Goal: Task Accomplishment & Management: Manage account settings

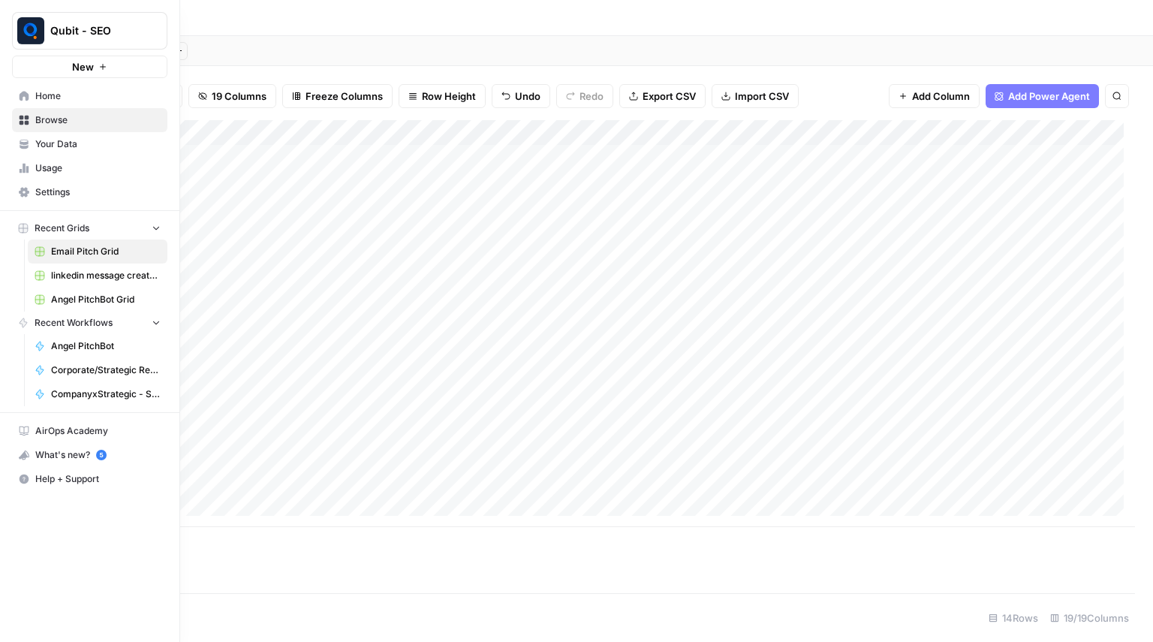
click at [95, 184] on link "Settings" at bounding box center [89, 192] width 155 height 24
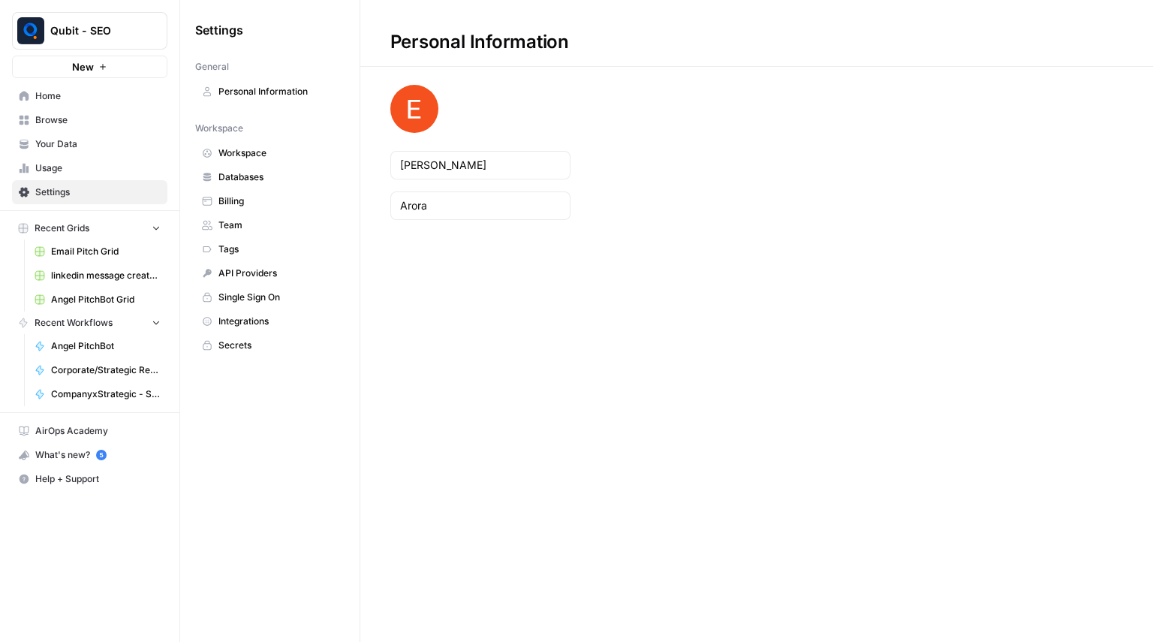
click at [289, 208] on link "Billing" at bounding box center [269, 201] width 149 height 24
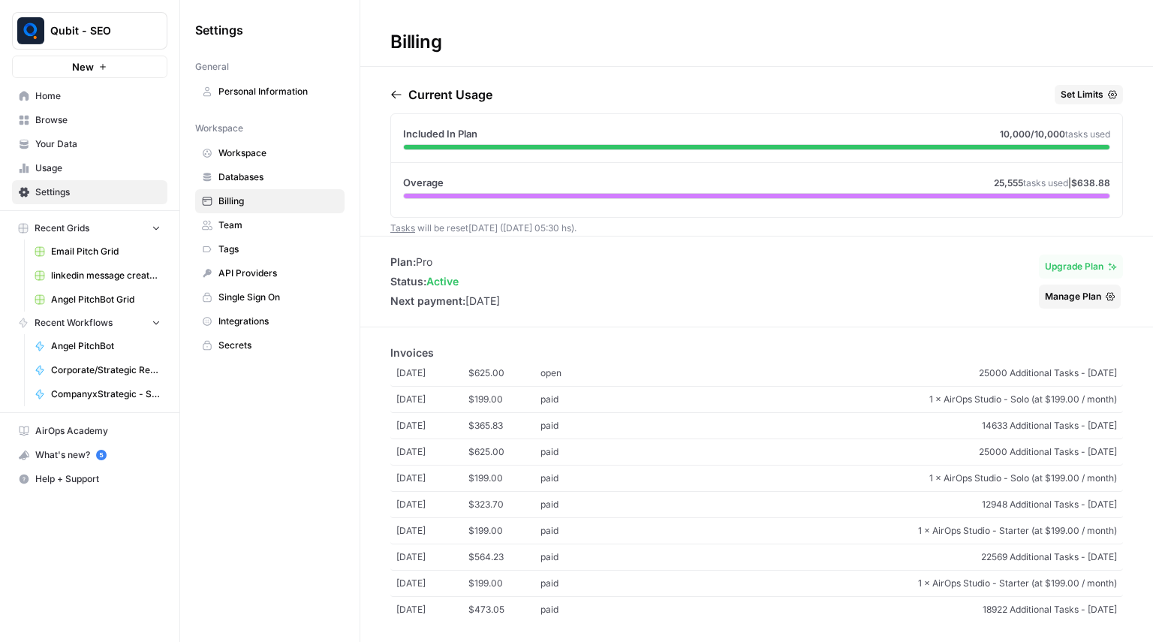
click at [301, 154] on span "Workspace" at bounding box center [278, 153] width 119 height 14
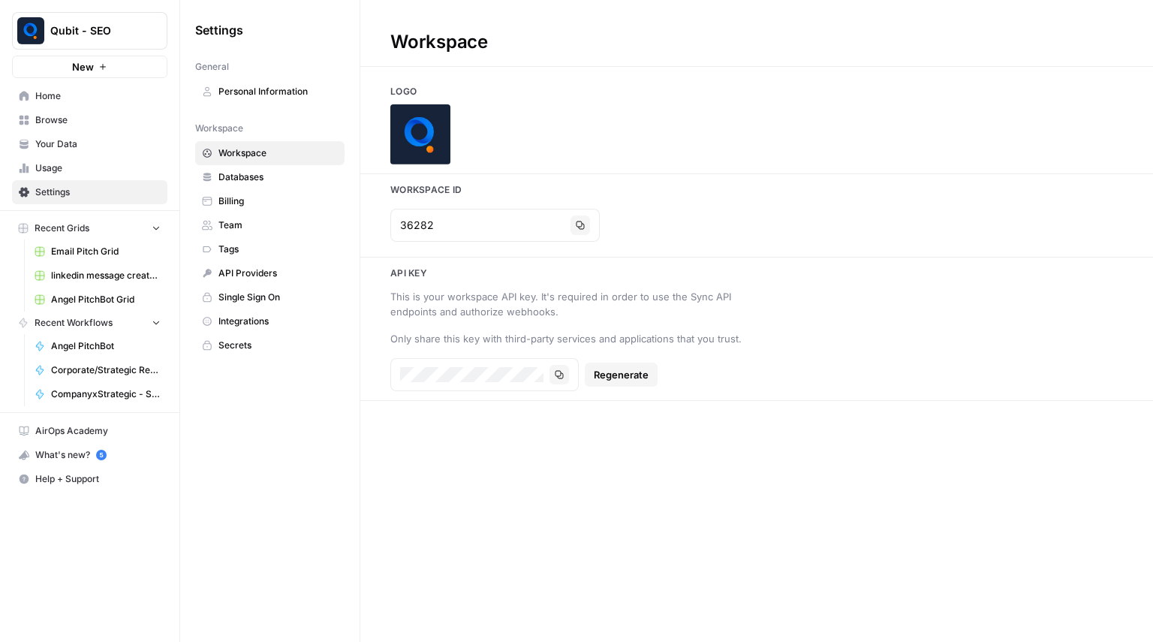
click at [285, 219] on span "Team" at bounding box center [278, 226] width 119 height 14
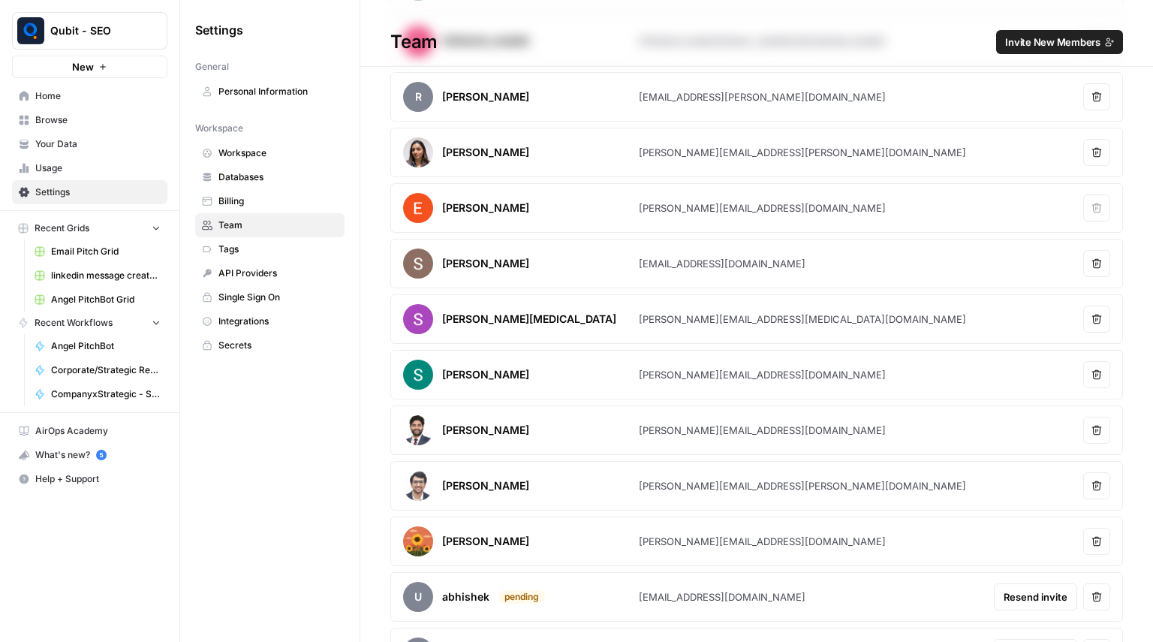
scroll to position [131, 0]
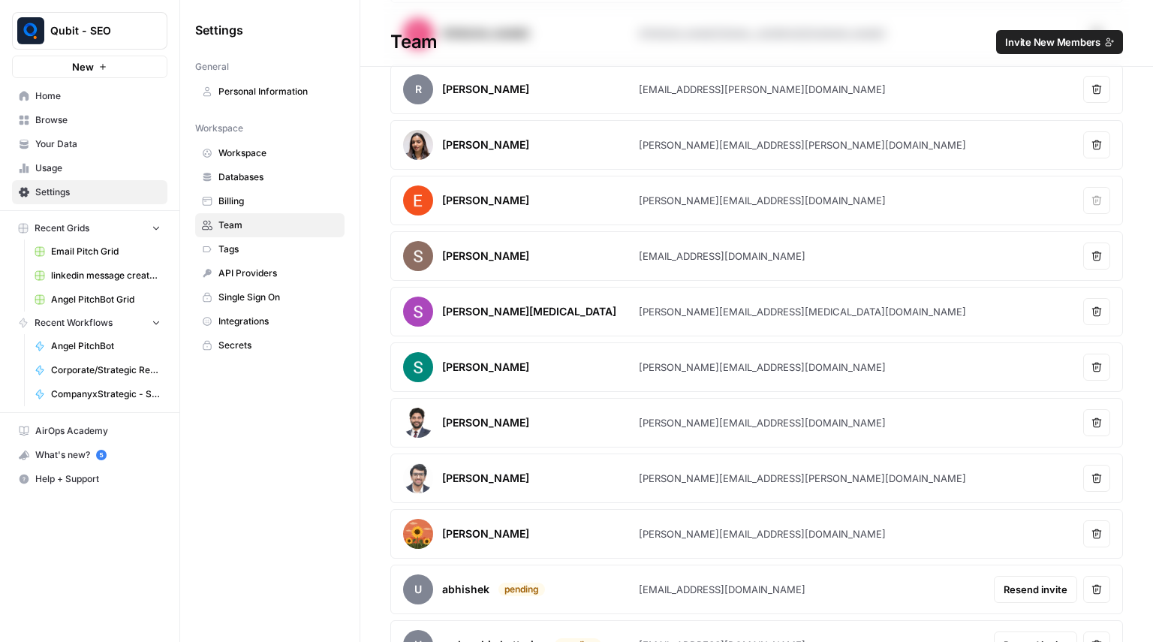
click at [1092, 423] on icon "button" at bounding box center [1097, 422] width 11 height 11
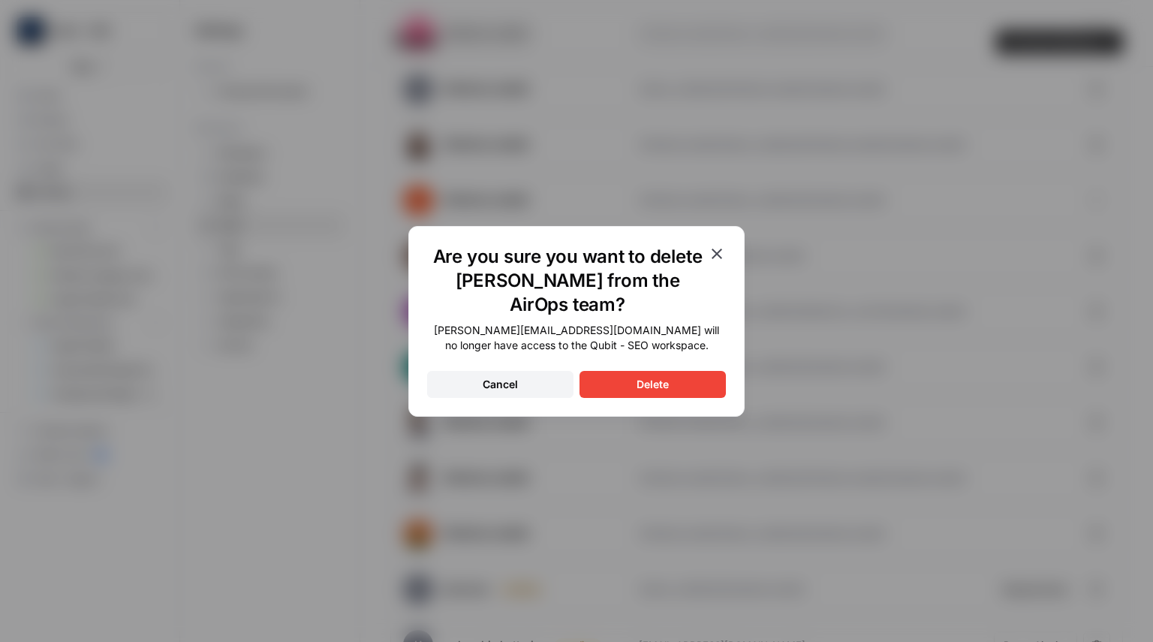
click at [688, 385] on button "Delete" at bounding box center [653, 384] width 146 height 27
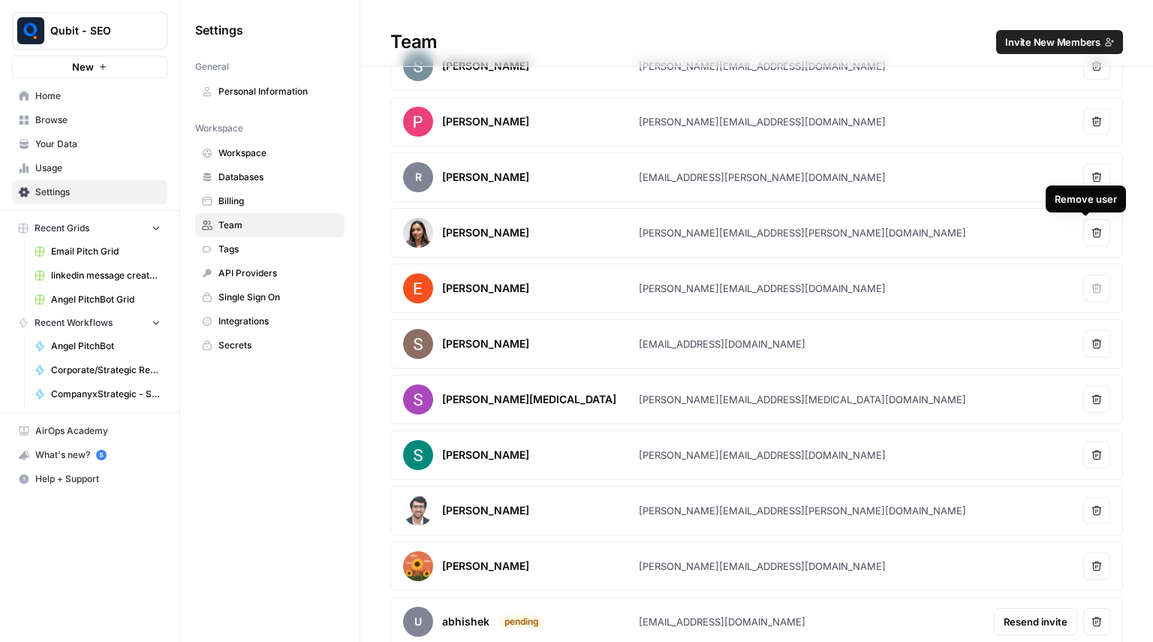
scroll to position [110, 0]
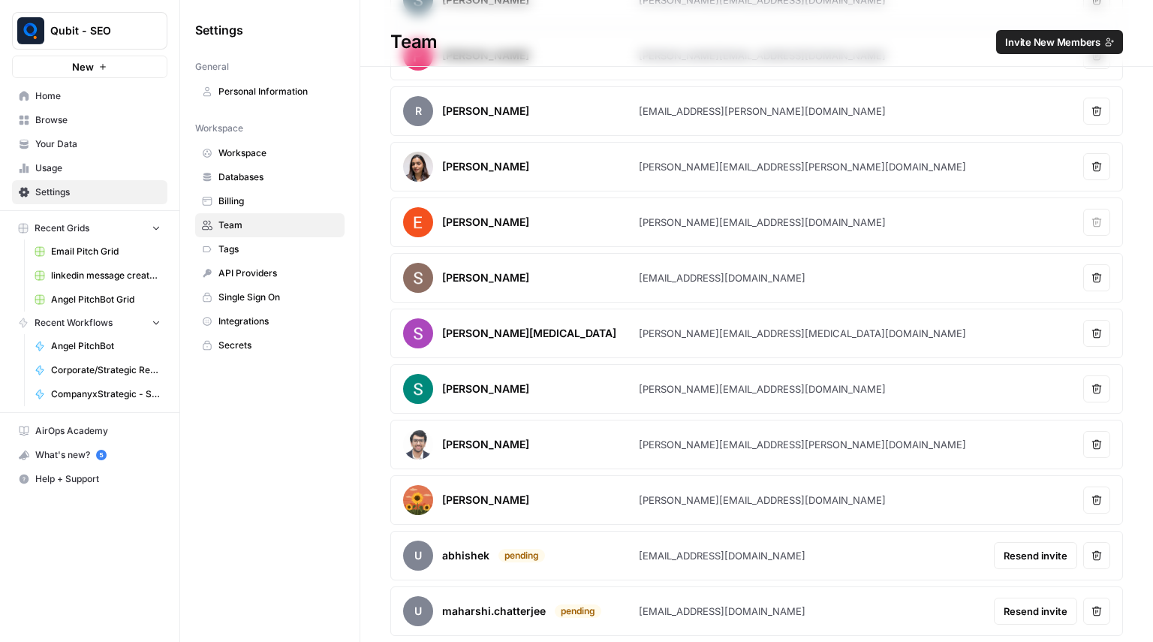
click at [1092, 560] on icon "button" at bounding box center [1097, 555] width 11 height 11
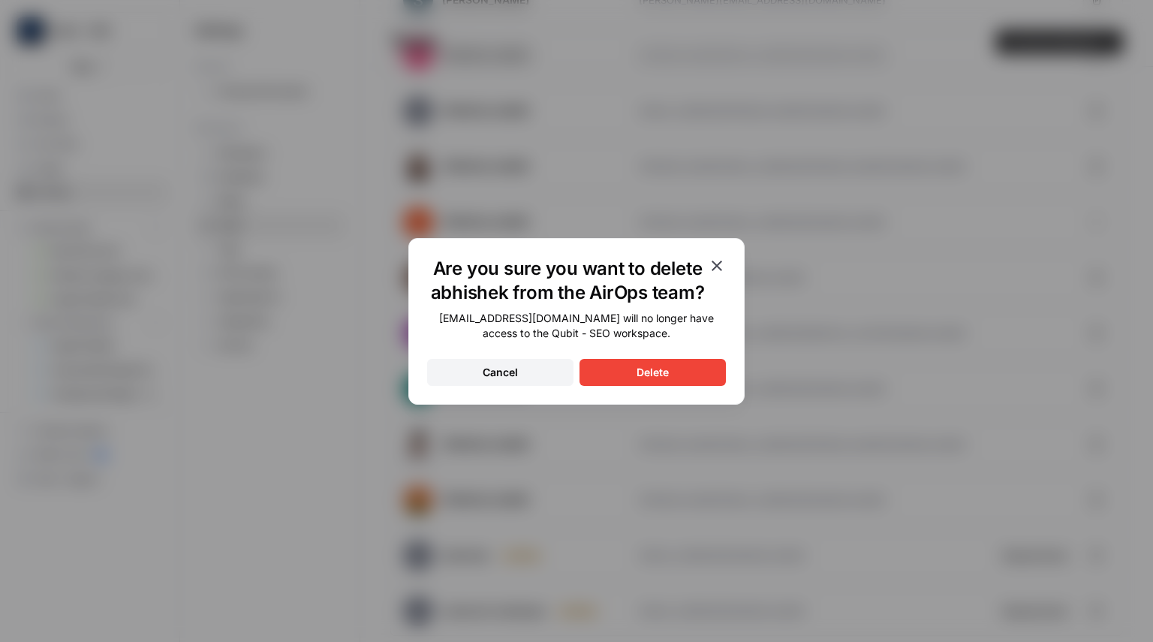
click at [710, 387] on div "Are you sure you want to delete abhishek from the AirOps team? [EMAIL_ADDRESS][…" at bounding box center [576, 321] width 336 height 167
click at [661, 369] on div "Delete" at bounding box center [653, 372] width 32 height 15
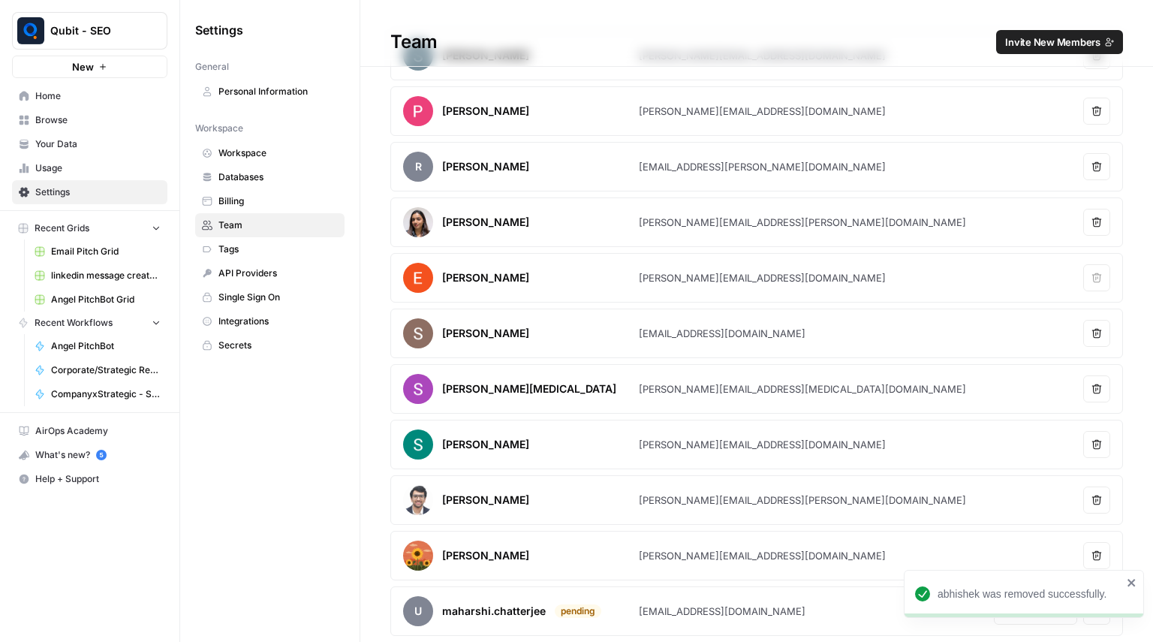
scroll to position [54, 0]
click at [1132, 584] on icon "close" at bounding box center [1132, 583] width 8 height 8
click at [1093, 609] on button "Remove user" at bounding box center [1096, 611] width 27 height 27
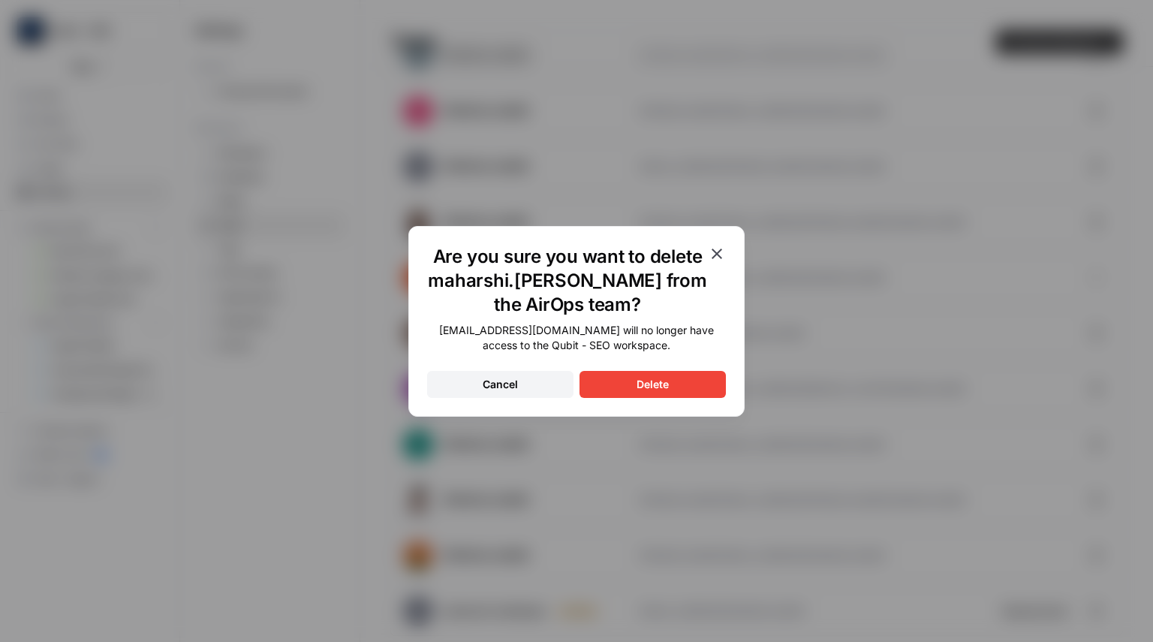
click at [680, 377] on button "Delete" at bounding box center [653, 384] width 146 height 27
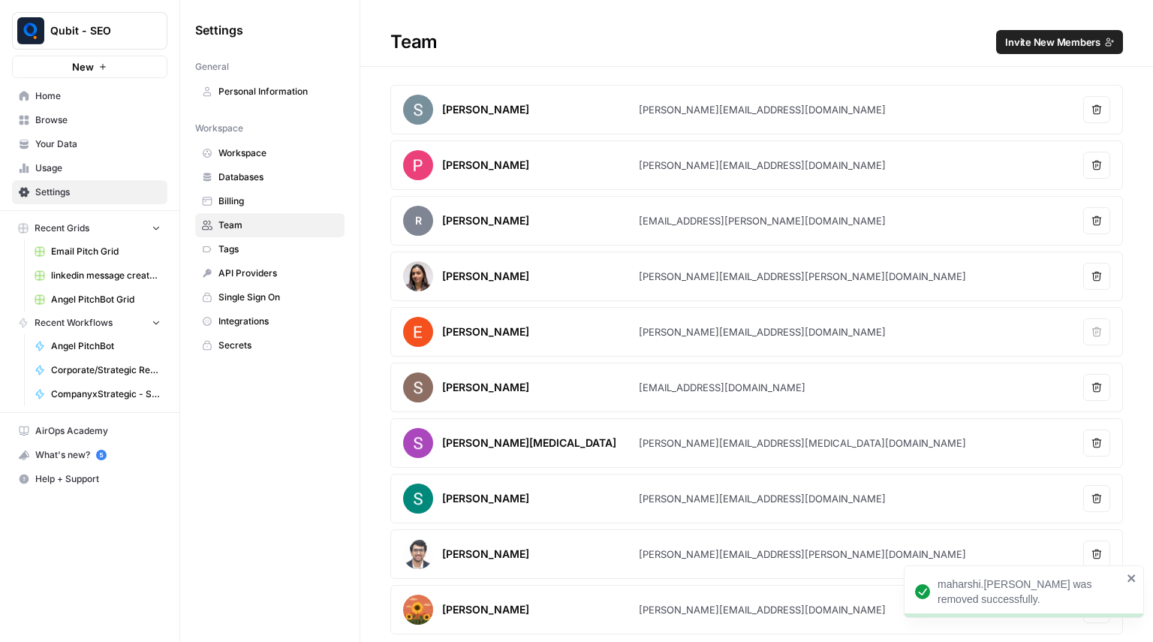
scroll to position [0, 0]
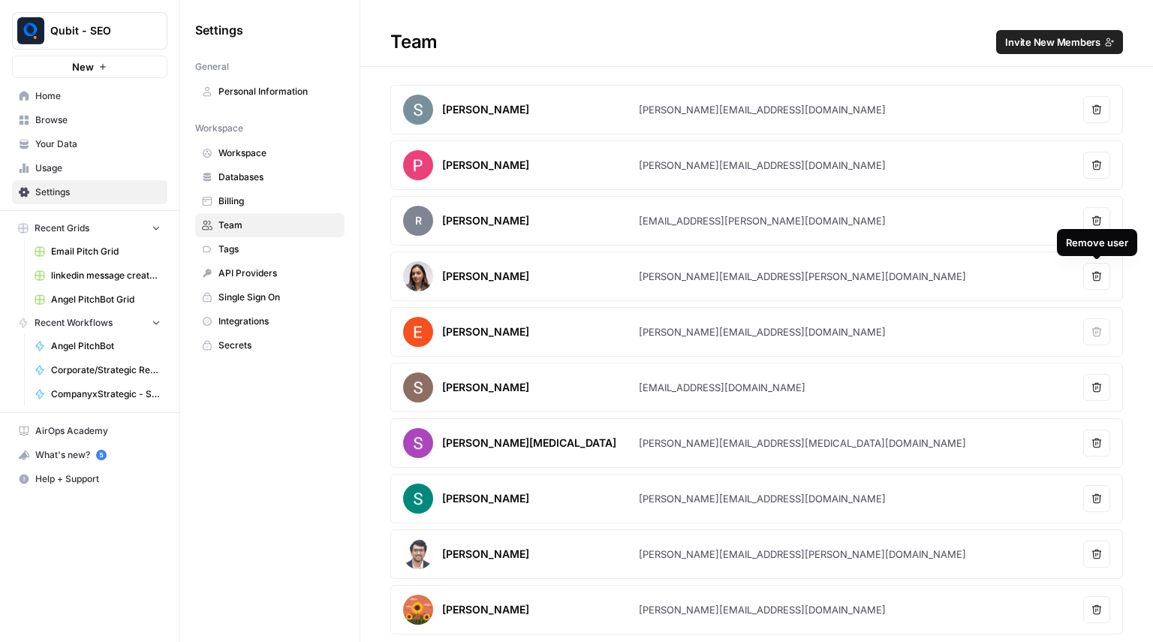
click at [1100, 266] on button "Remove user" at bounding box center [1096, 276] width 27 height 27
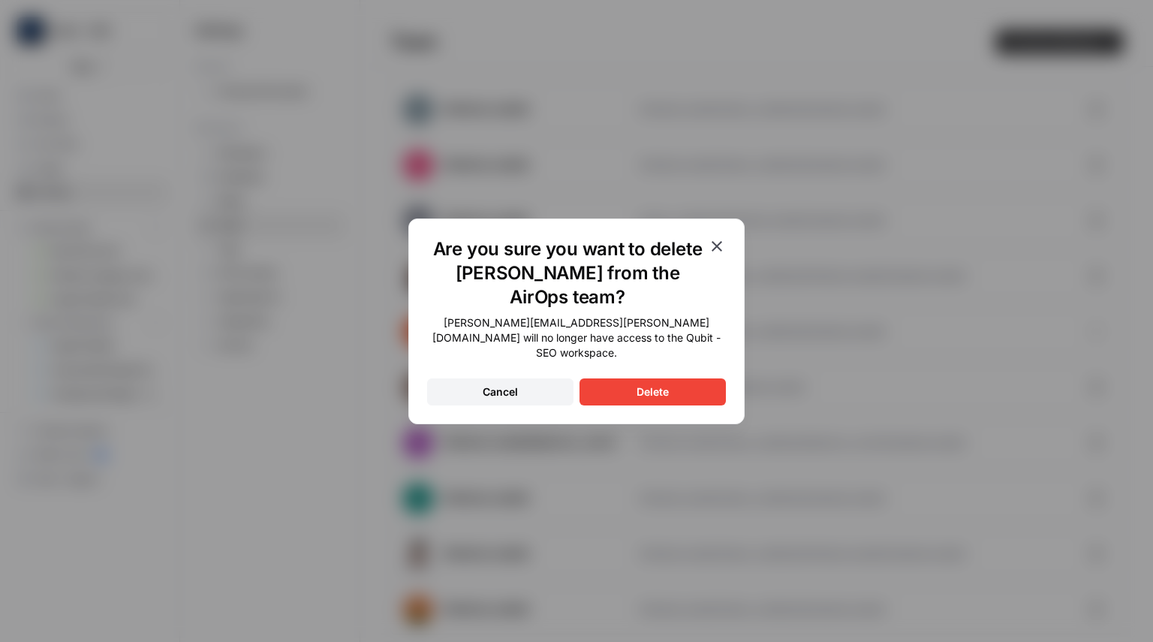
click at [622, 386] on button "Delete" at bounding box center [653, 391] width 146 height 27
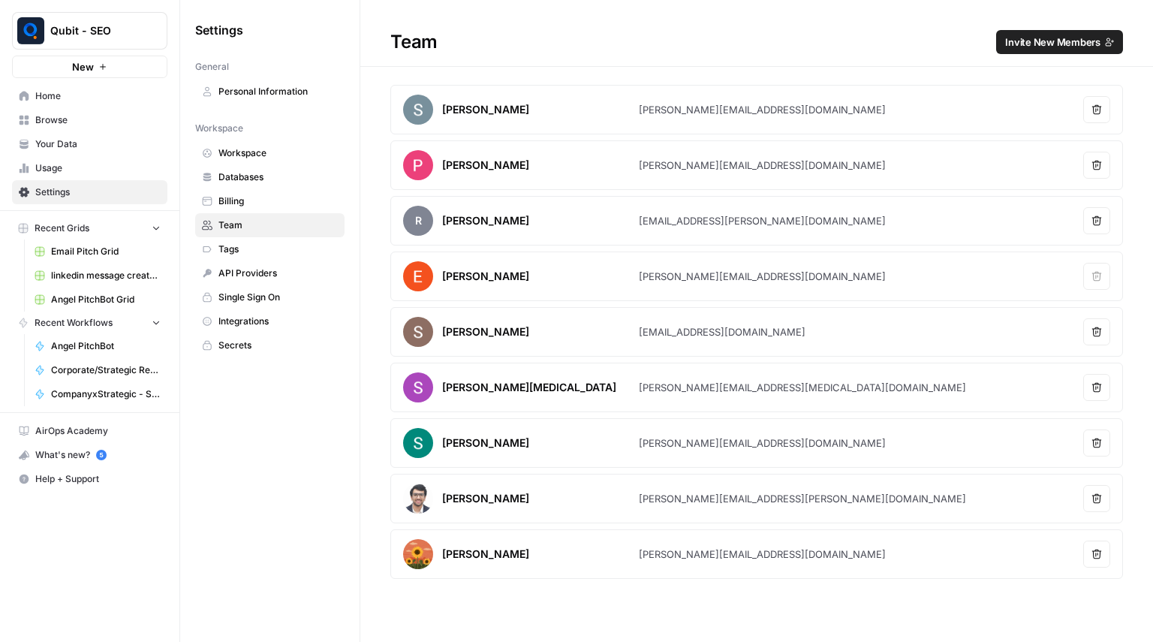
click at [1043, 41] on span "Invite New Members" at bounding box center [1052, 42] width 95 height 15
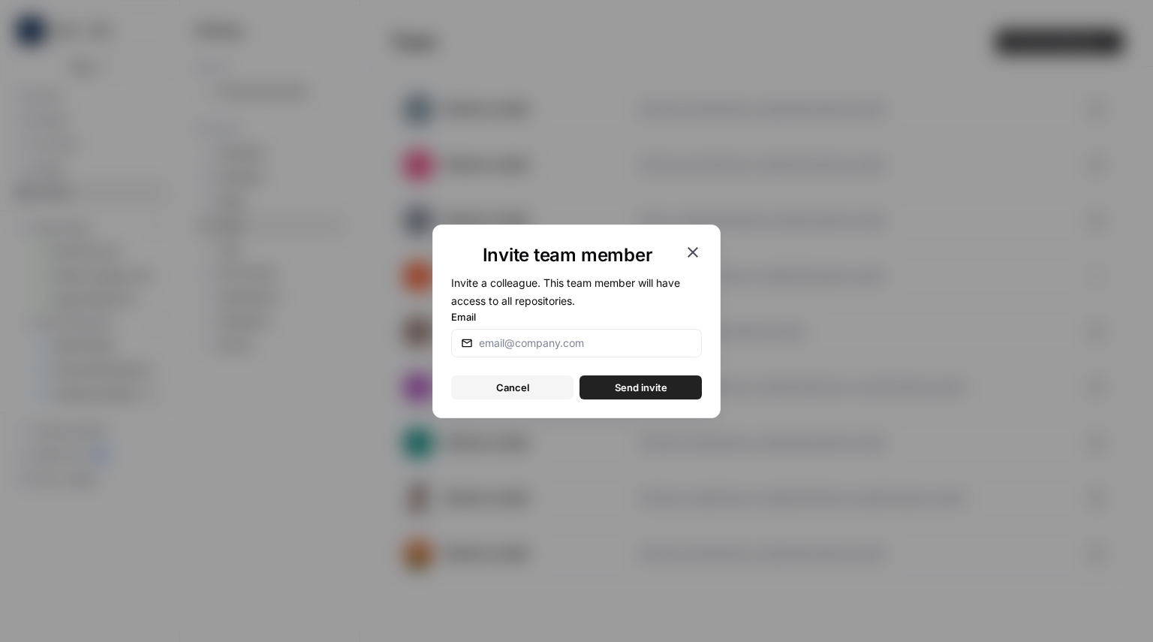
click at [613, 390] on button "Send invite" at bounding box center [641, 387] width 122 height 24
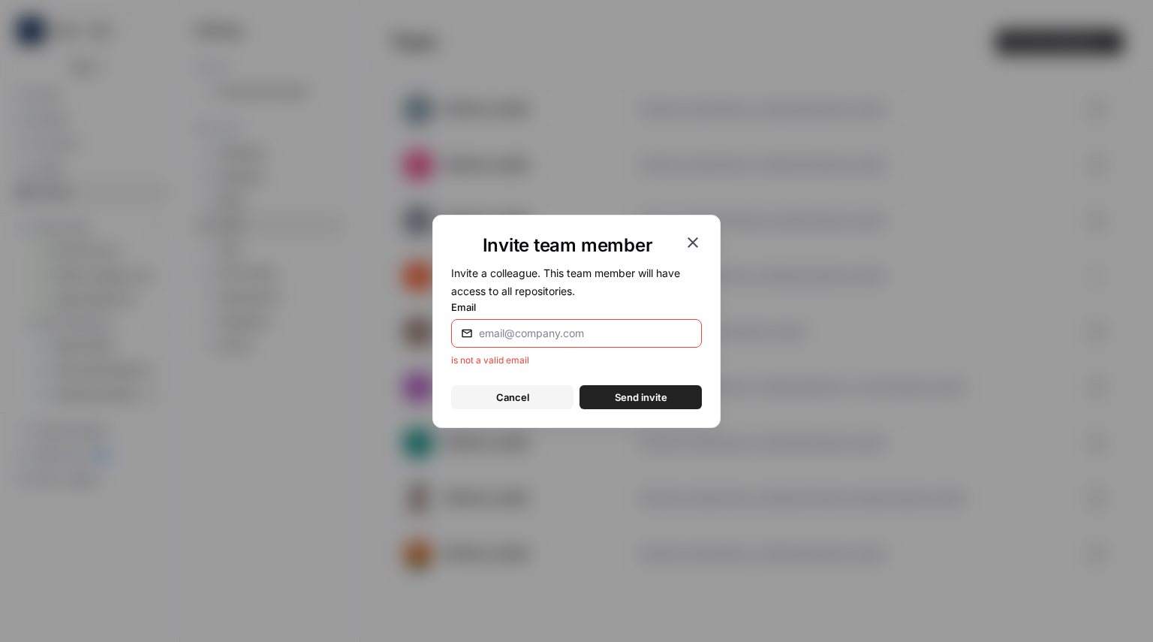
click at [541, 321] on div at bounding box center [576, 333] width 251 height 29
click at [640, 324] on div "aditya" at bounding box center [576, 333] width 251 height 29
type input "a"
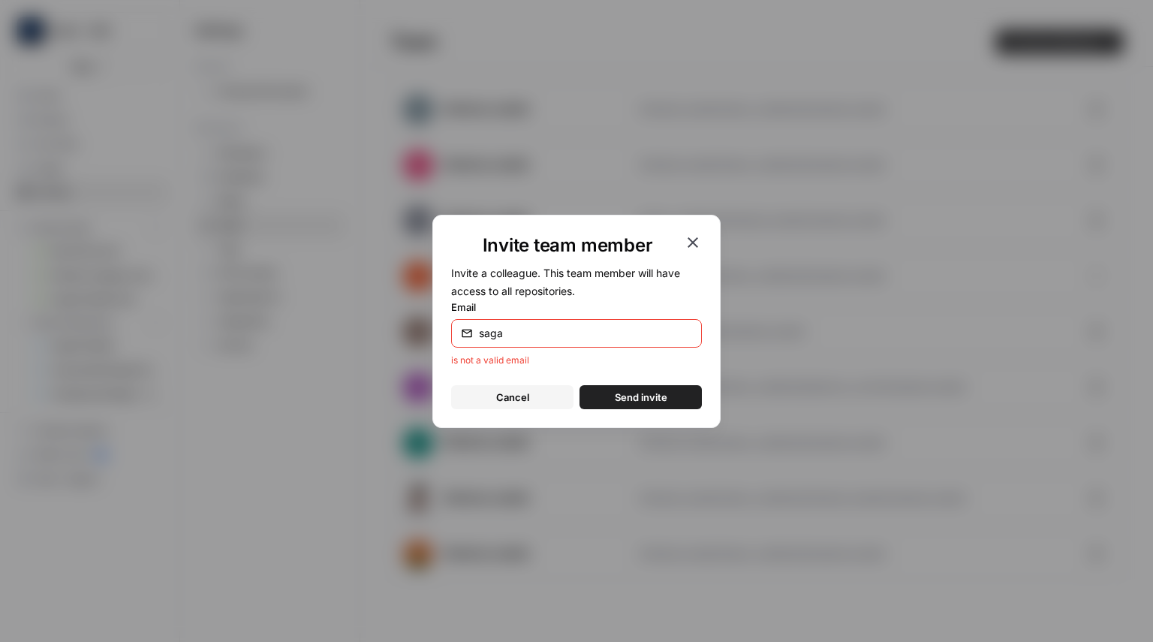
type input "[EMAIL_ADDRESS][DOMAIN_NAME]"
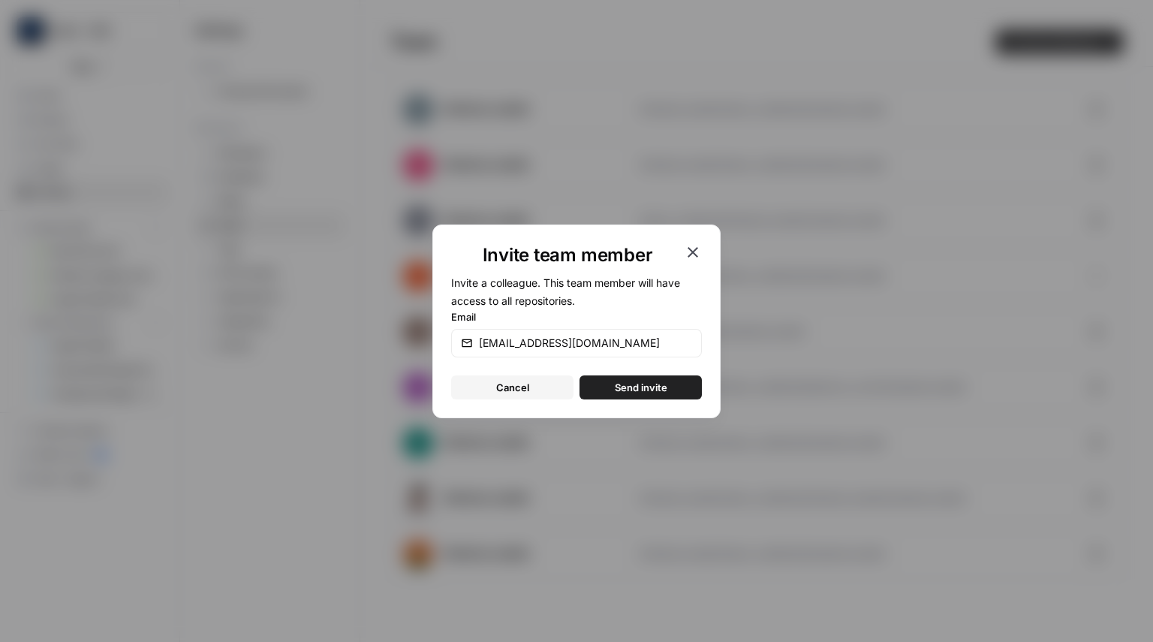
click at [634, 389] on span "Send invite" at bounding box center [641, 387] width 53 height 15
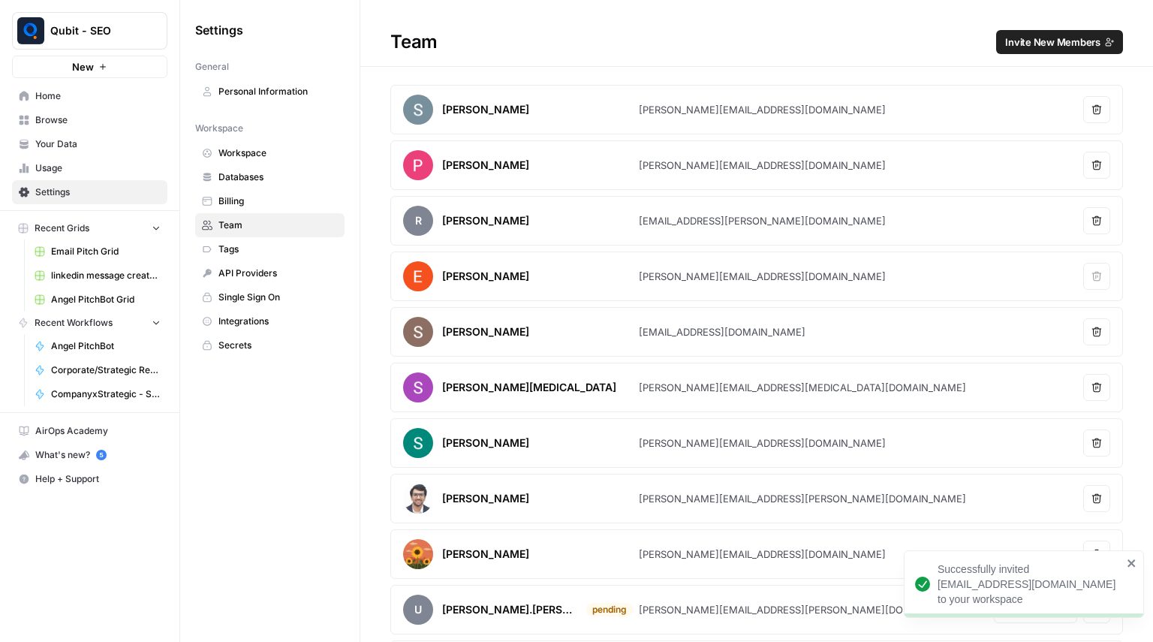
scroll to position [110, 0]
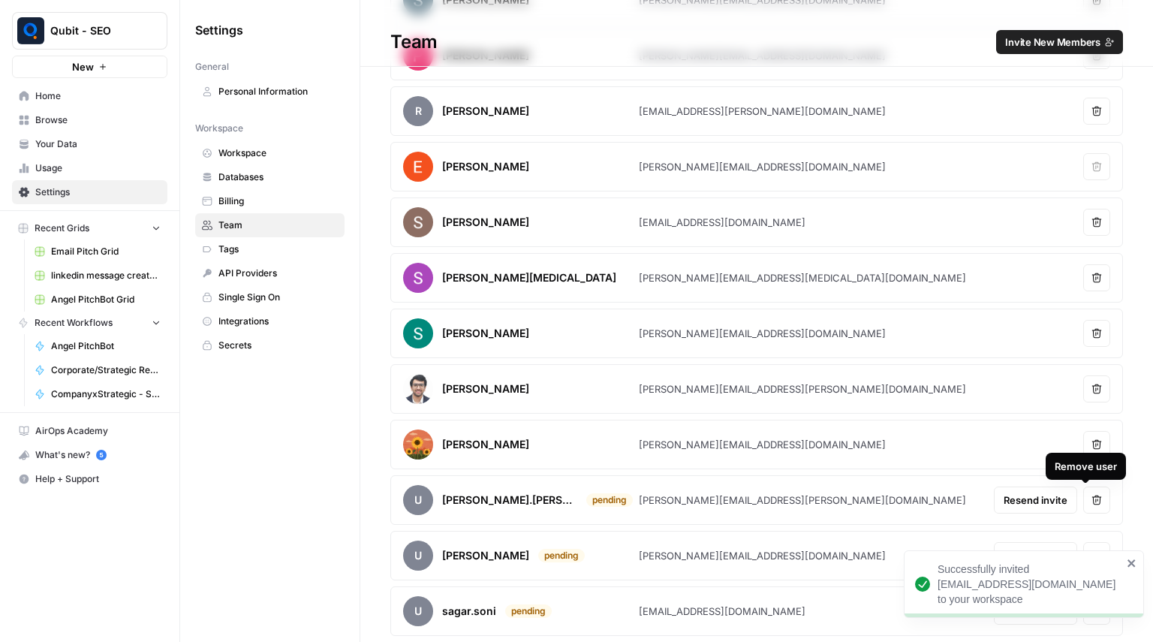
click at [1092, 503] on icon "button" at bounding box center [1097, 500] width 11 height 11
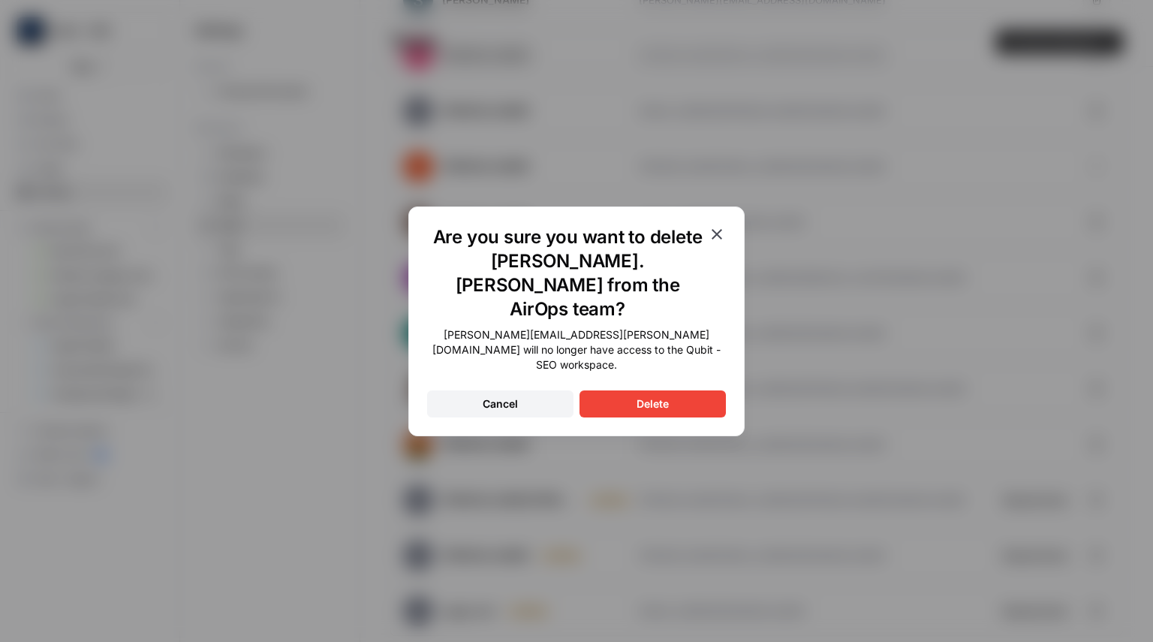
click at [631, 390] on button "Delete" at bounding box center [653, 403] width 146 height 27
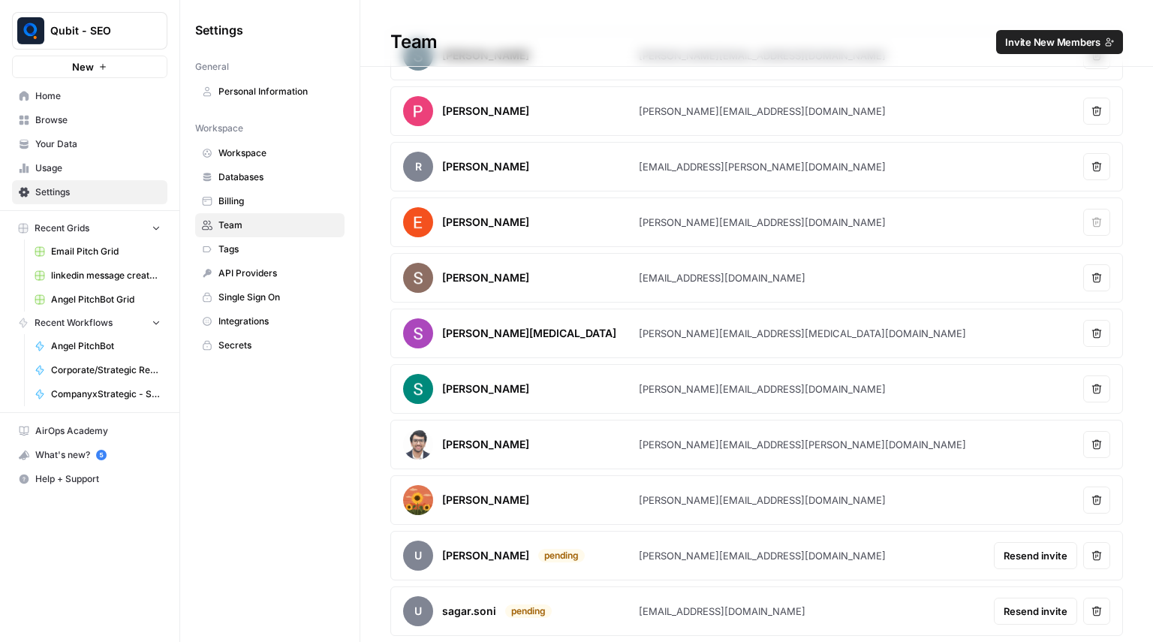
click at [102, 94] on span "Home" at bounding box center [97, 96] width 125 height 14
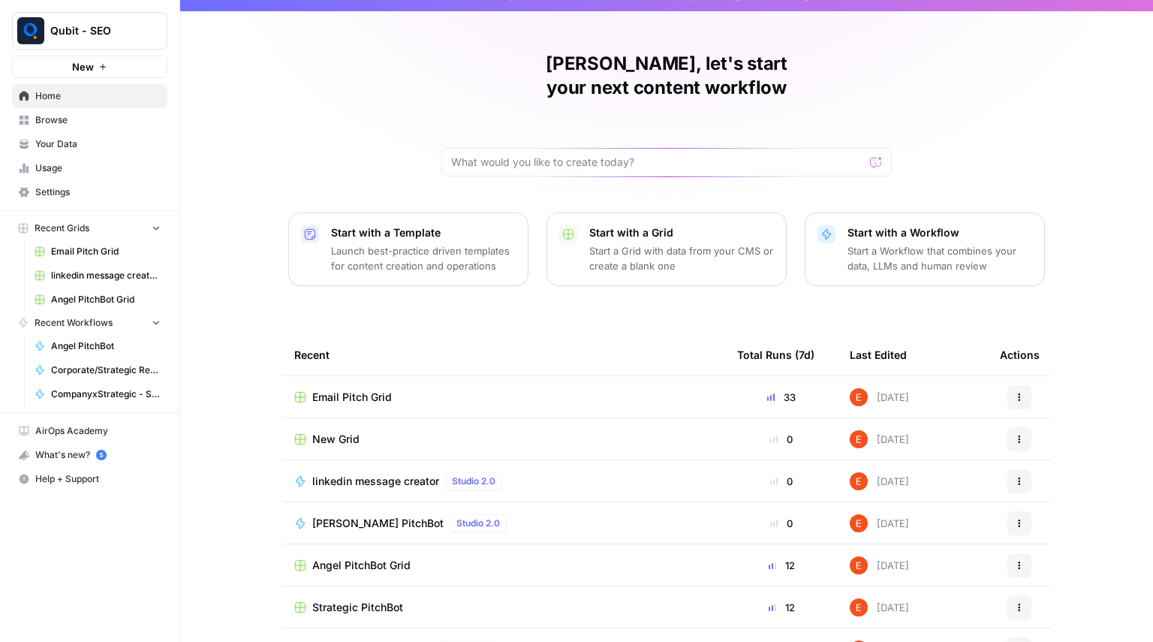
scroll to position [23, 0]
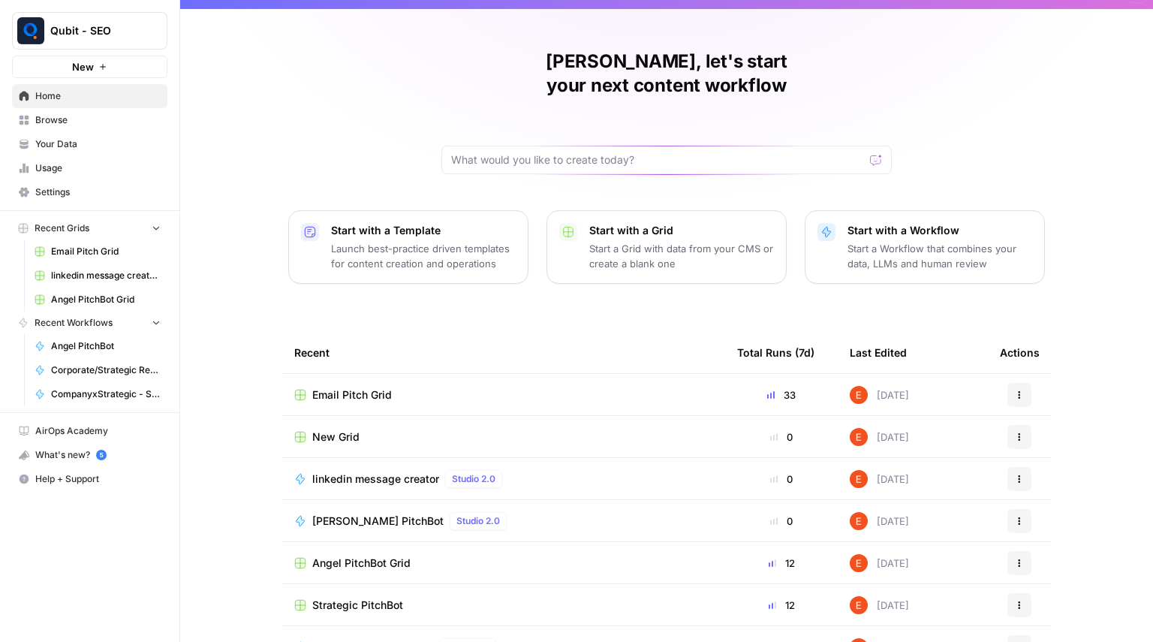
click at [124, 116] on span "Browse" at bounding box center [97, 120] width 125 height 14
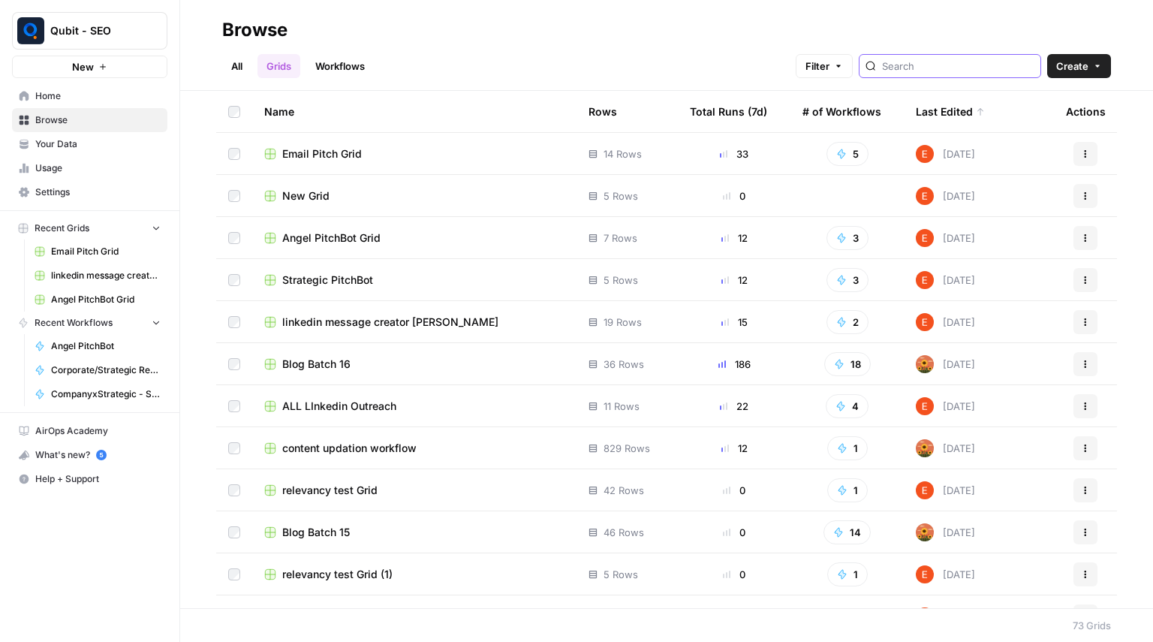
click at [927, 65] on input "search" at bounding box center [958, 66] width 152 height 15
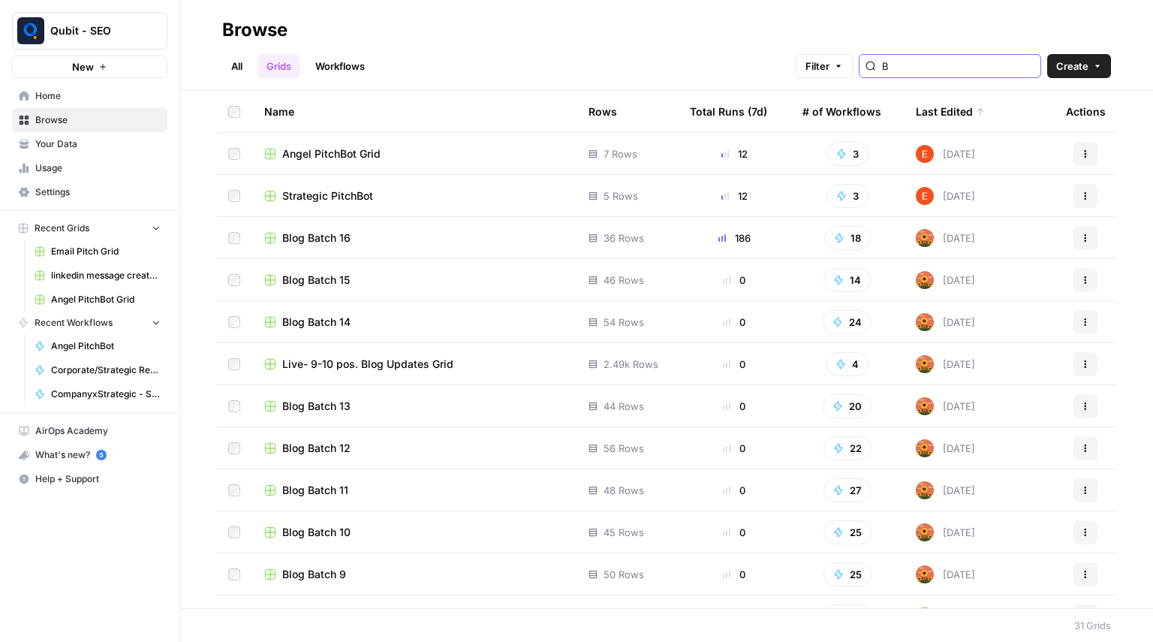
type input "B"
click at [344, 68] on link "Workflows" at bounding box center [340, 66] width 68 height 24
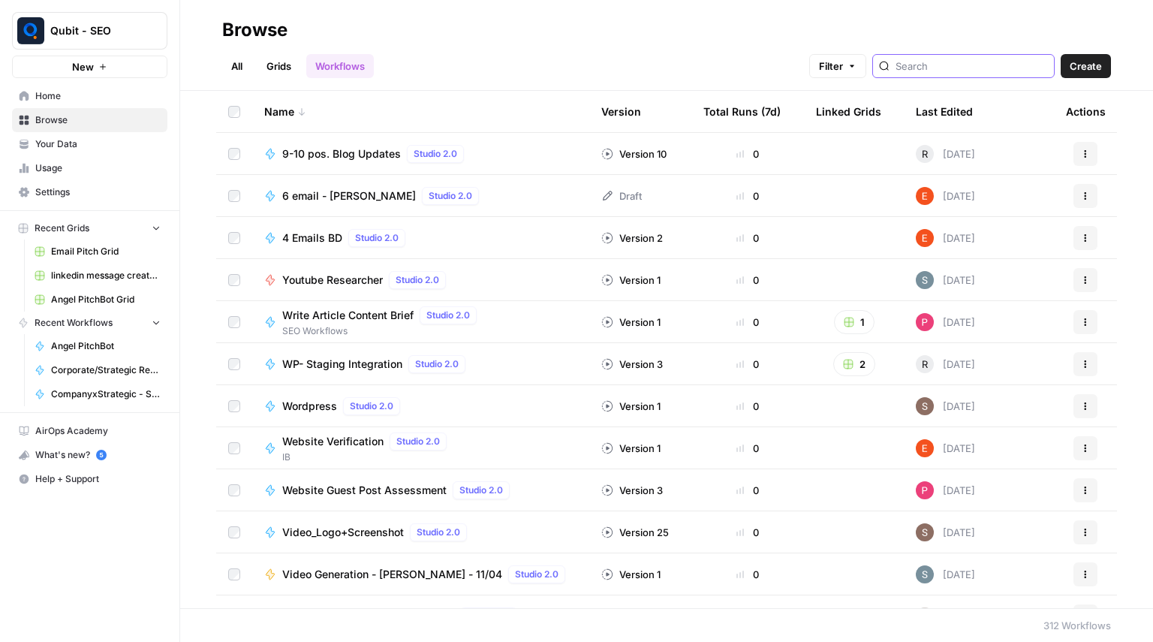
click at [948, 71] on input "search" at bounding box center [972, 66] width 152 height 15
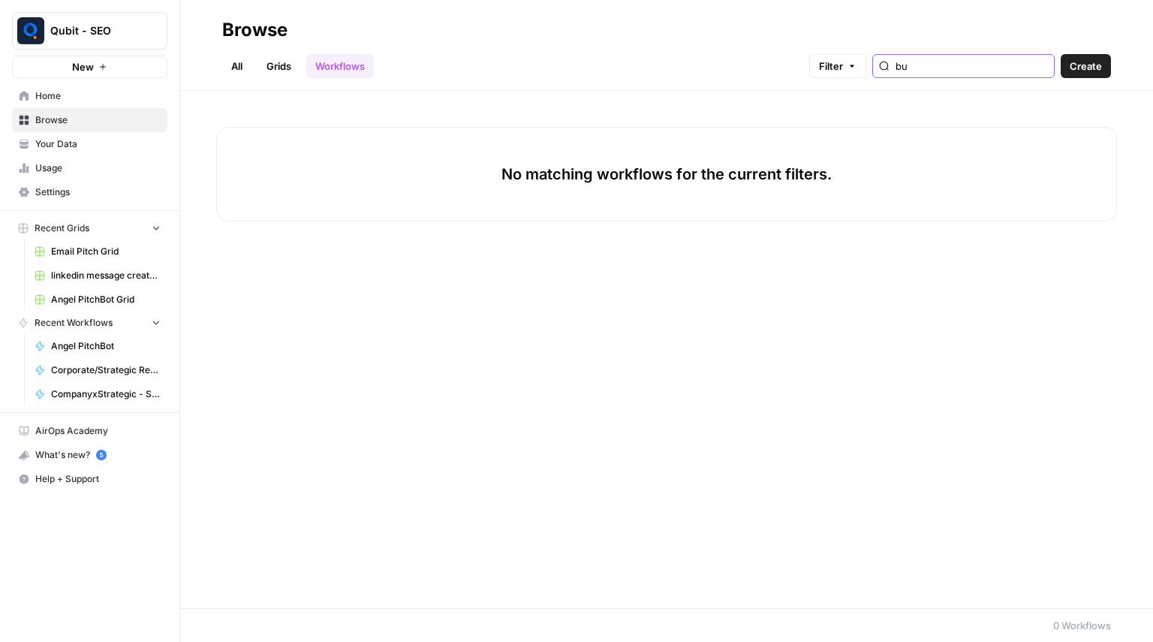
type input "b"
type input "s"
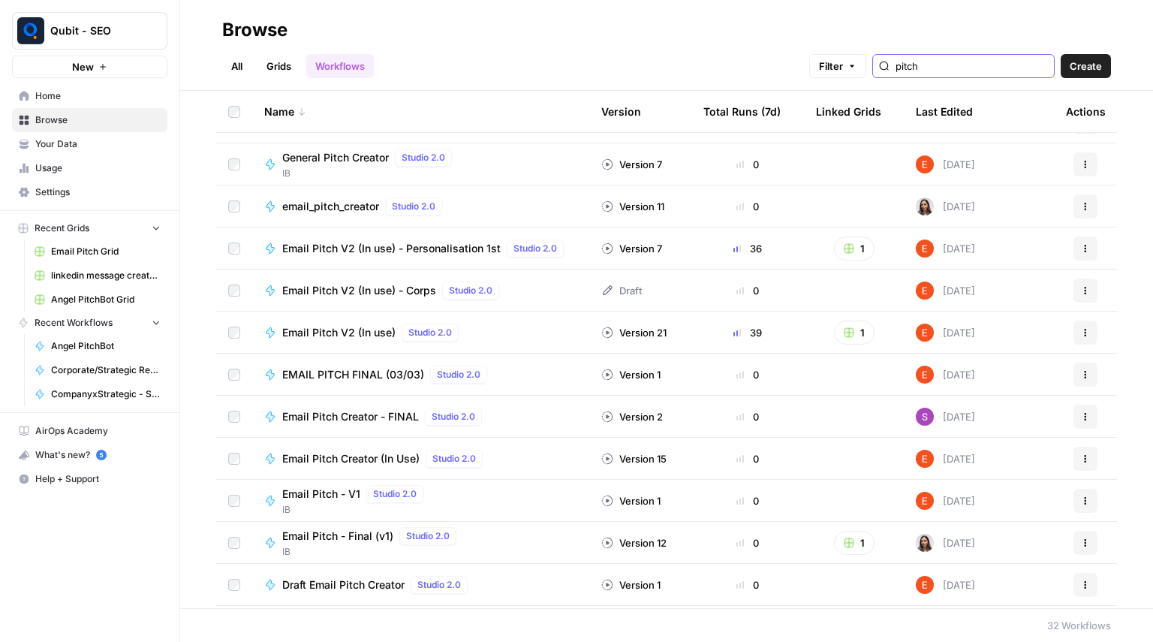
scroll to position [870, 0]
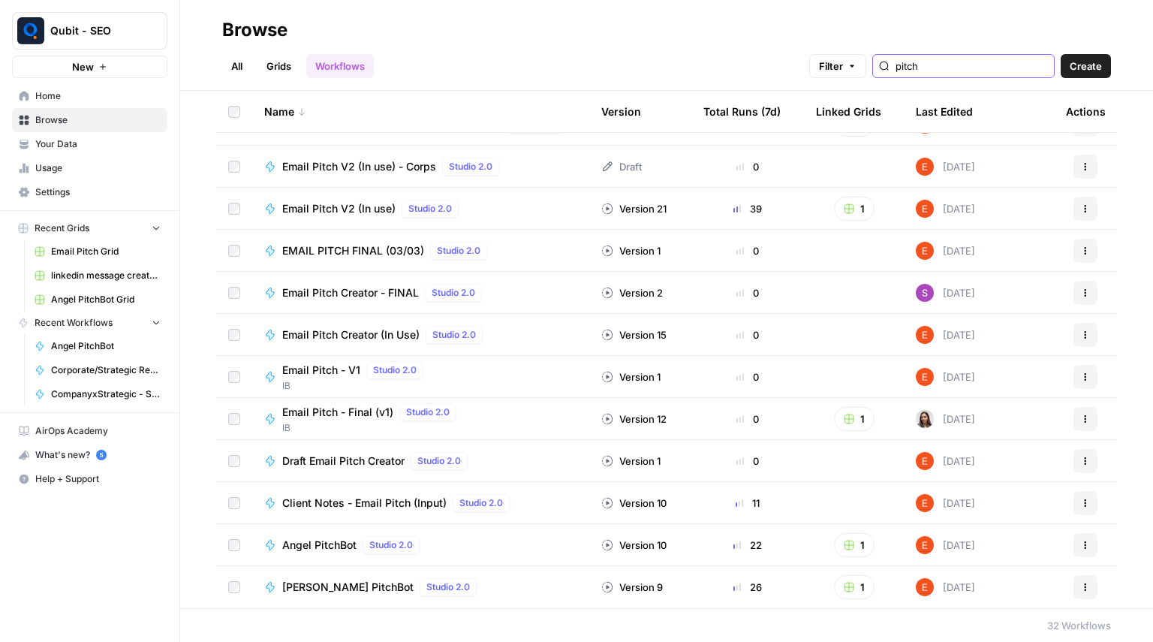
type input "pitch"
click at [330, 69] on link "Workflows" at bounding box center [340, 66] width 68 height 24
click at [942, 74] on div "pitch" at bounding box center [963, 66] width 182 height 24
click at [937, 69] on div "pitch" at bounding box center [963, 66] width 182 height 24
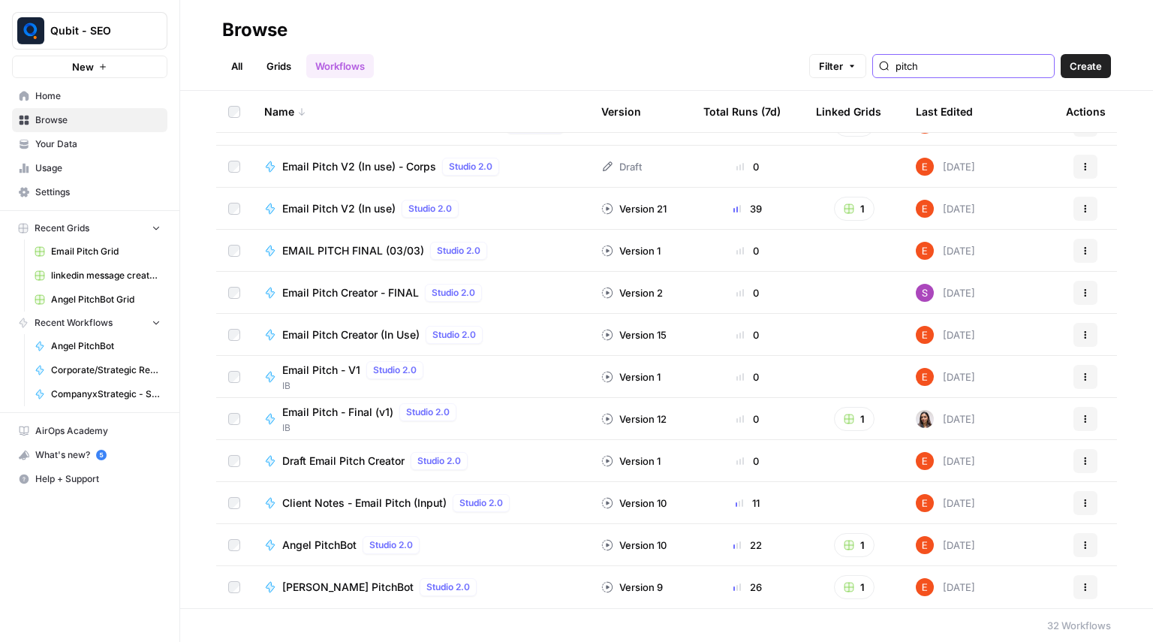
click at [937, 69] on input "pitch" at bounding box center [972, 66] width 152 height 15
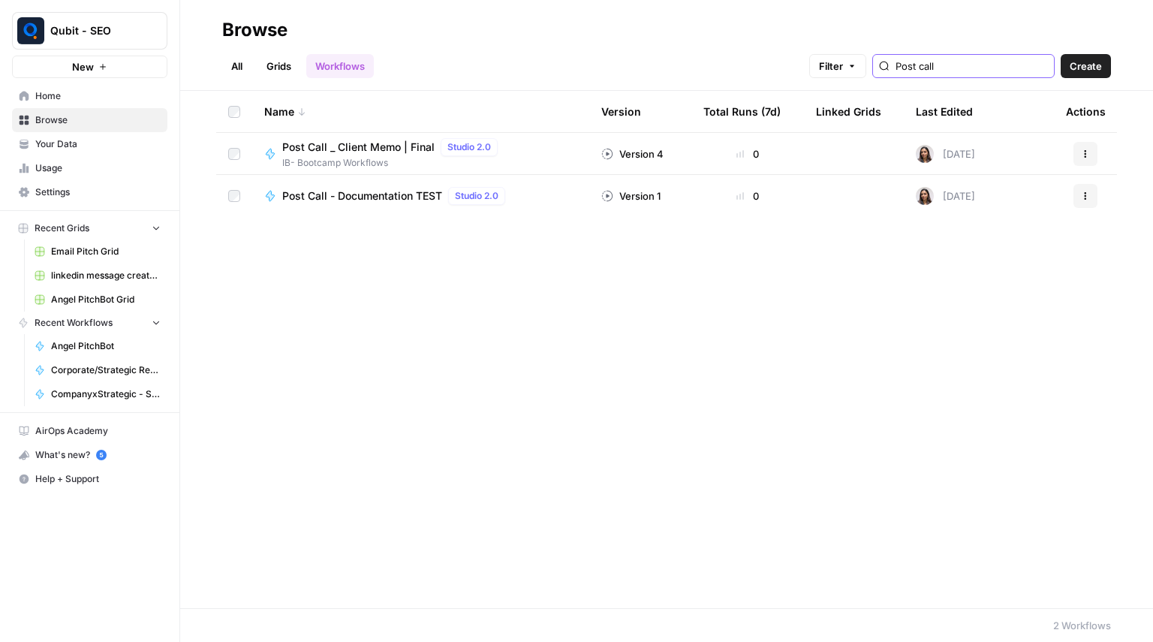
type input "Post call"
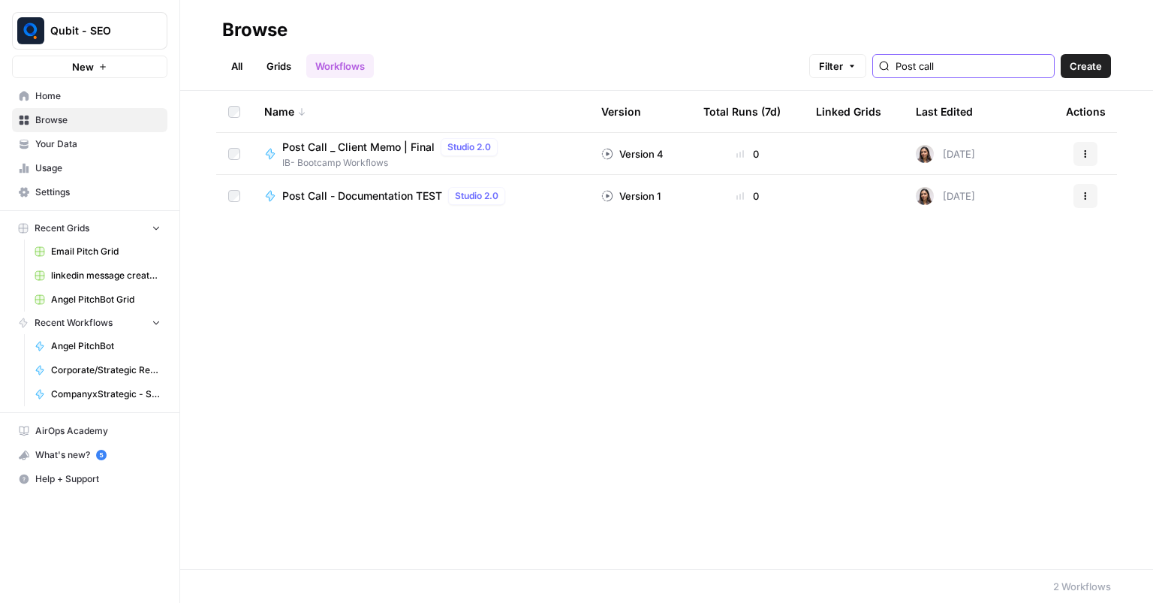
click at [1074, 158] on button "Actions" at bounding box center [1086, 154] width 24 height 24
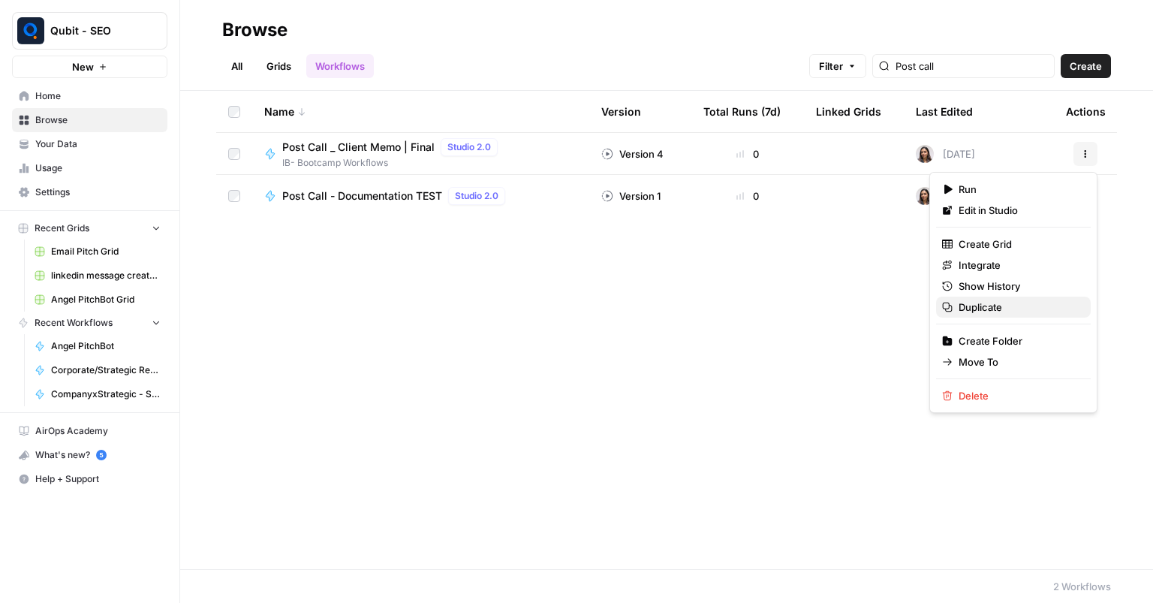
click at [1038, 312] on span "Duplicate" at bounding box center [1019, 307] width 120 height 15
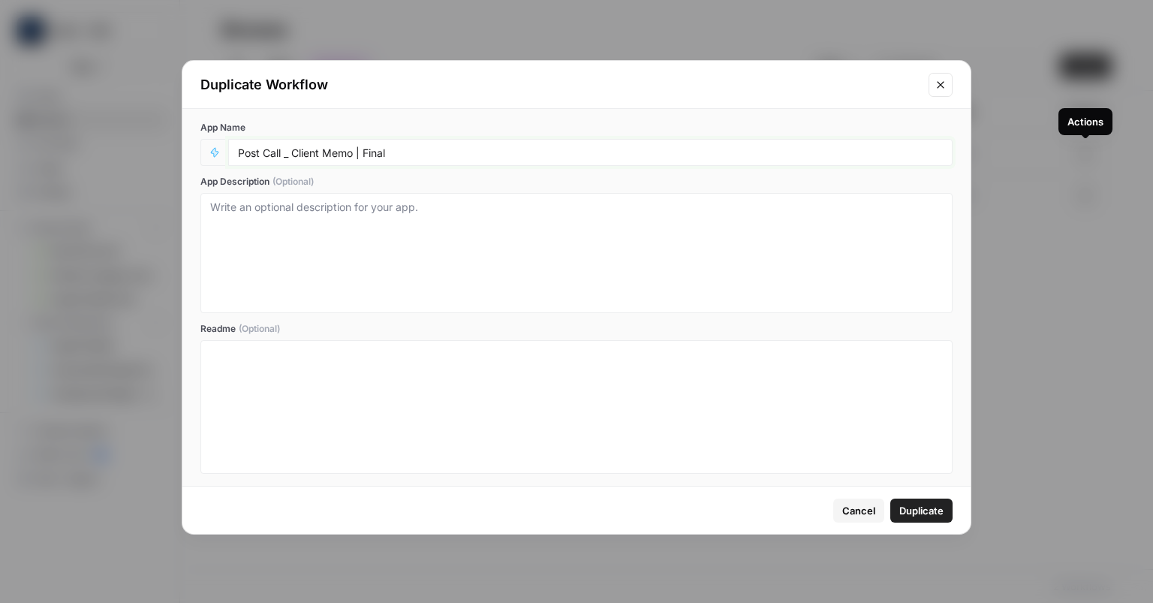
click at [646, 152] on input "Post Call _ Client Memo | Final" at bounding box center [590, 153] width 705 height 14
type input "Post Call _ Client Memo | Final | DUPLICATE"
click at [931, 514] on span "Duplicate" at bounding box center [922, 510] width 44 height 15
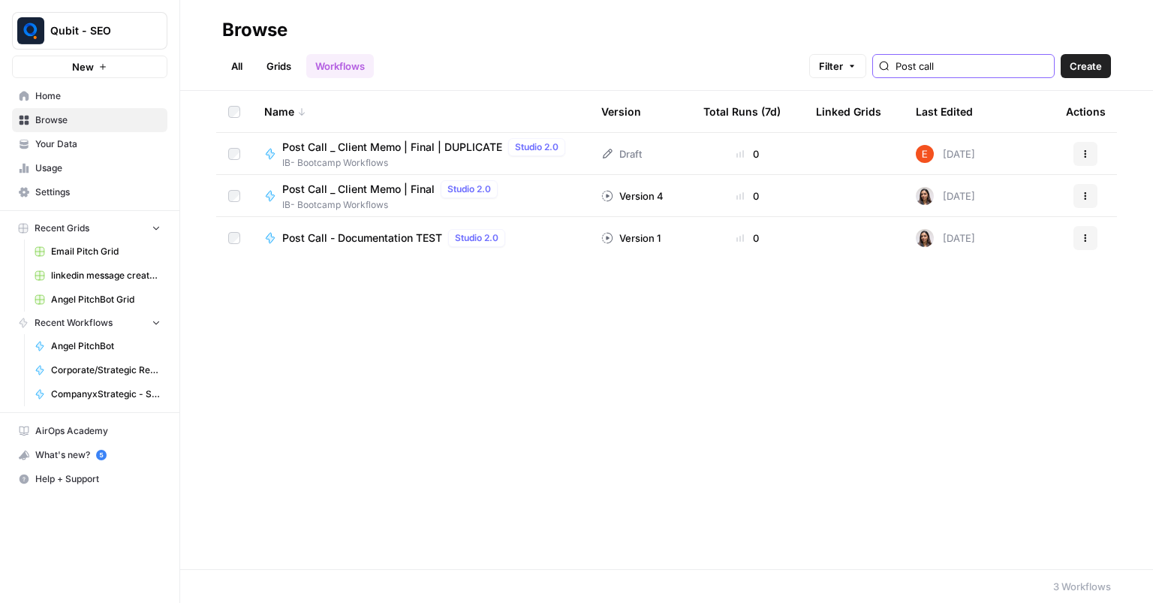
drag, startPoint x: 944, startPoint y: 65, endPoint x: 930, endPoint y: 65, distance: 14.3
click at [930, 65] on input "Post call" at bounding box center [972, 66] width 152 height 15
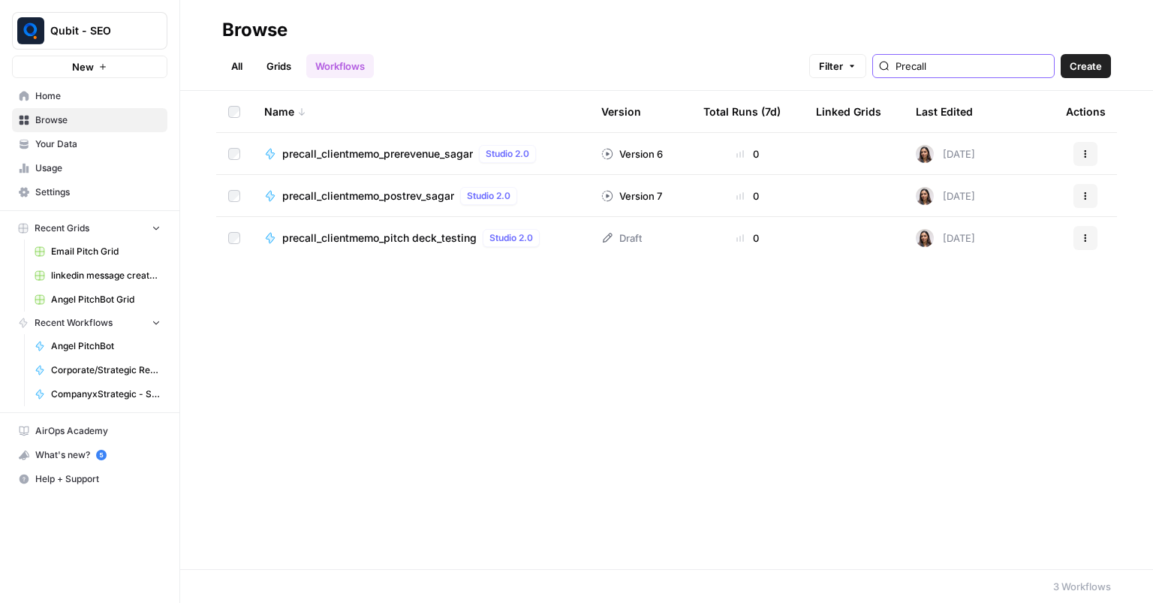
type input "Precall"
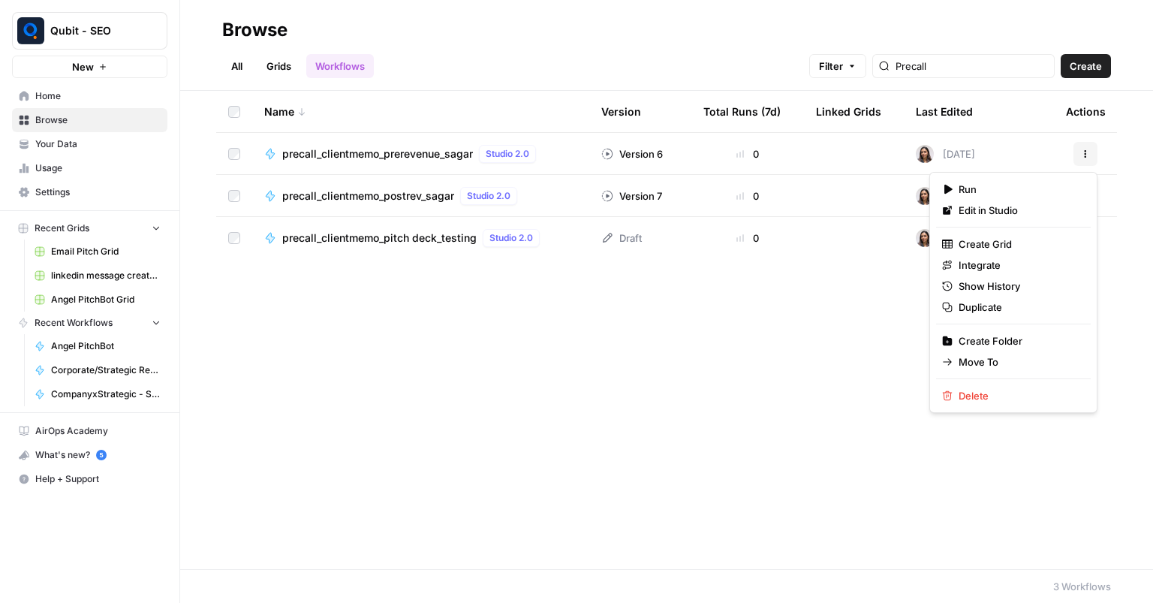
click at [1095, 159] on button "Actions" at bounding box center [1086, 154] width 24 height 24
click at [1008, 312] on span "Duplicate" at bounding box center [1019, 307] width 120 height 15
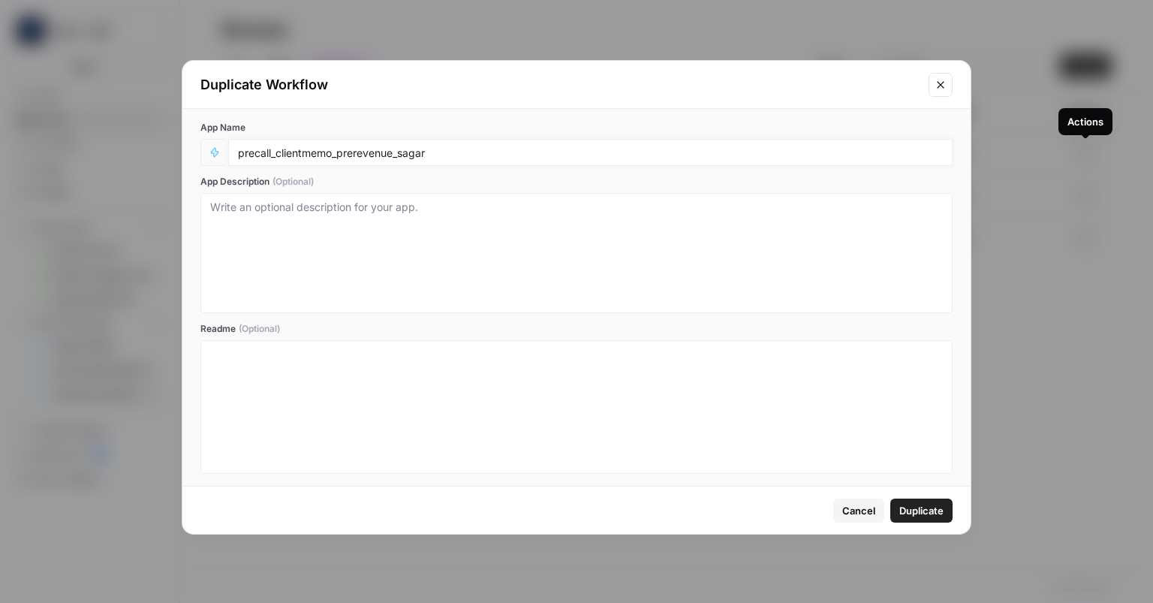
click at [472, 147] on input "precall_clientmemo_prerevenue_sagar" at bounding box center [590, 153] width 705 height 14
type input "precall_clientmemo_prerevenue_sagar | DUPLICATE"
click at [918, 513] on span "Duplicate" at bounding box center [922, 510] width 44 height 15
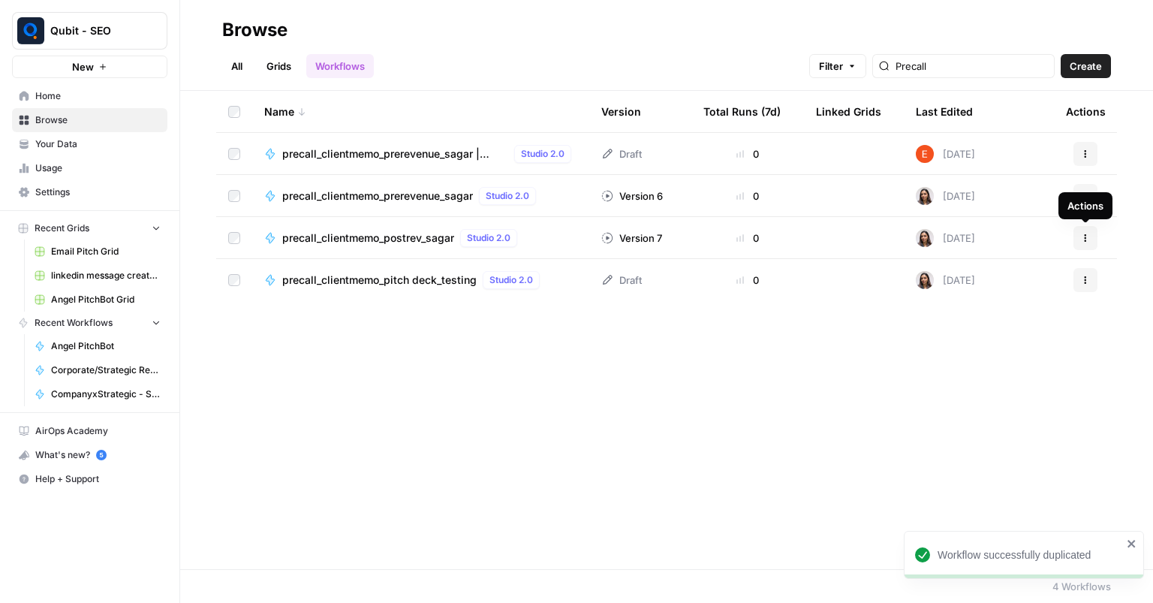
click at [1077, 242] on button "Actions" at bounding box center [1086, 238] width 24 height 24
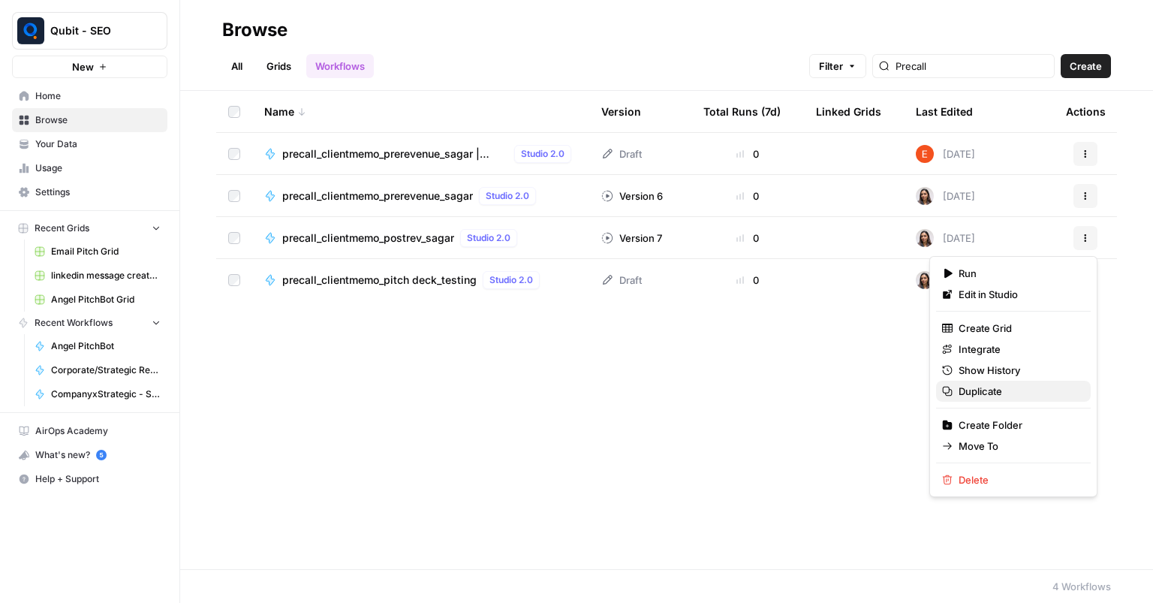
click at [983, 392] on span "Duplicate" at bounding box center [1019, 391] width 120 height 15
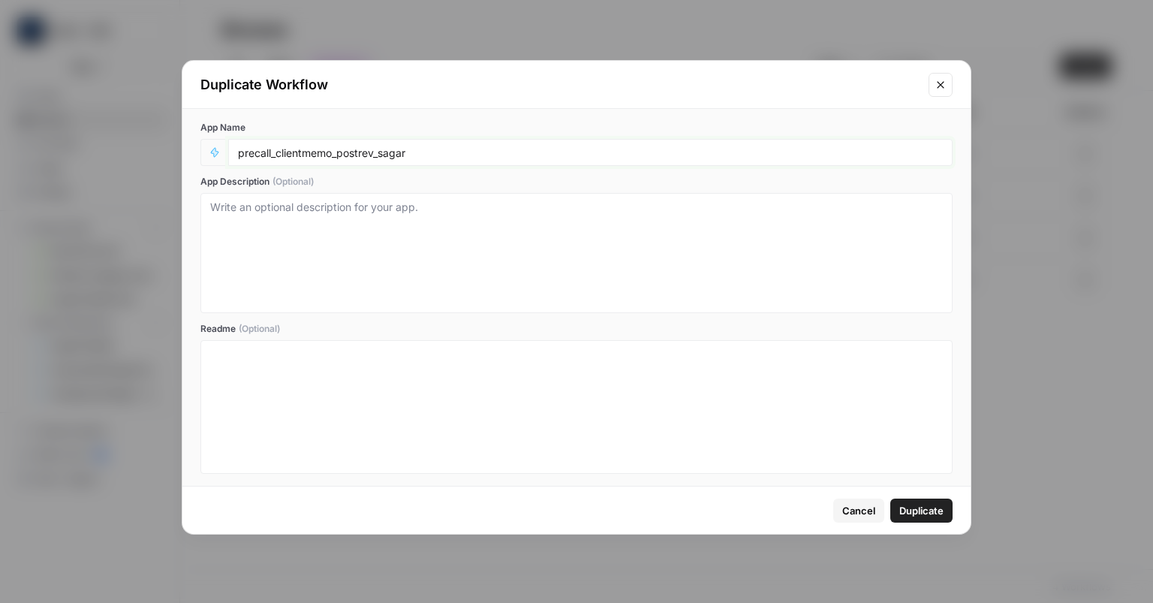
click at [529, 149] on input "precall_clientmemo_postrev_sagar" at bounding box center [590, 153] width 705 height 14
type input "precall_clientmemo_postrev_sagar | DUPLICATE"
click at [929, 503] on span "Duplicate" at bounding box center [922, 510] width 44 height 15
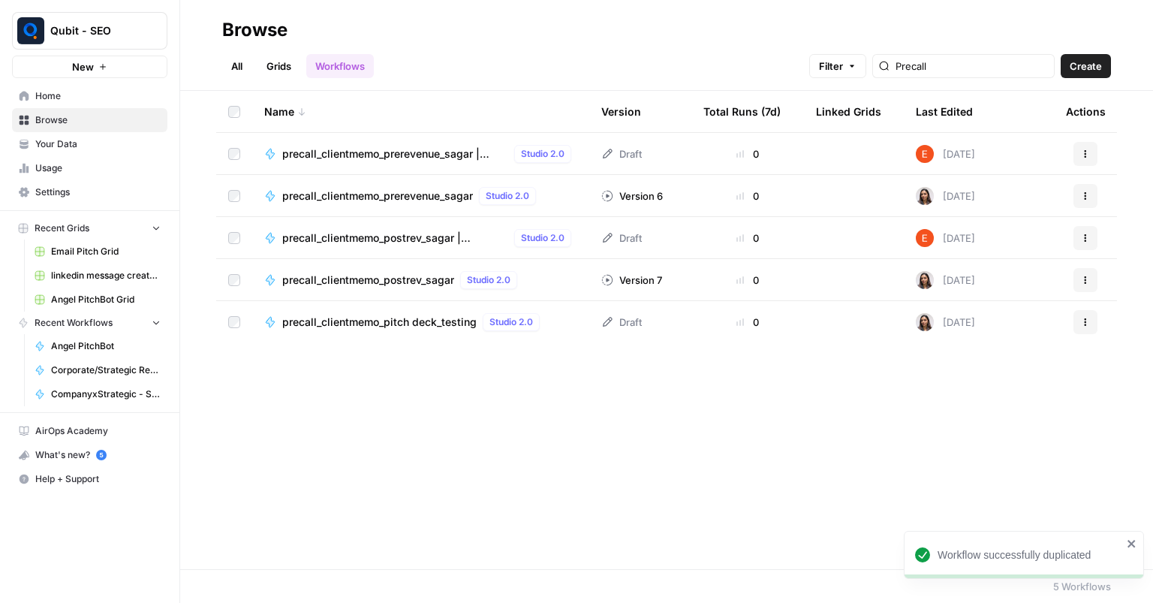
click at [85, 187] on span "Settings" at bounding box center [97, 192] width 125 height 14
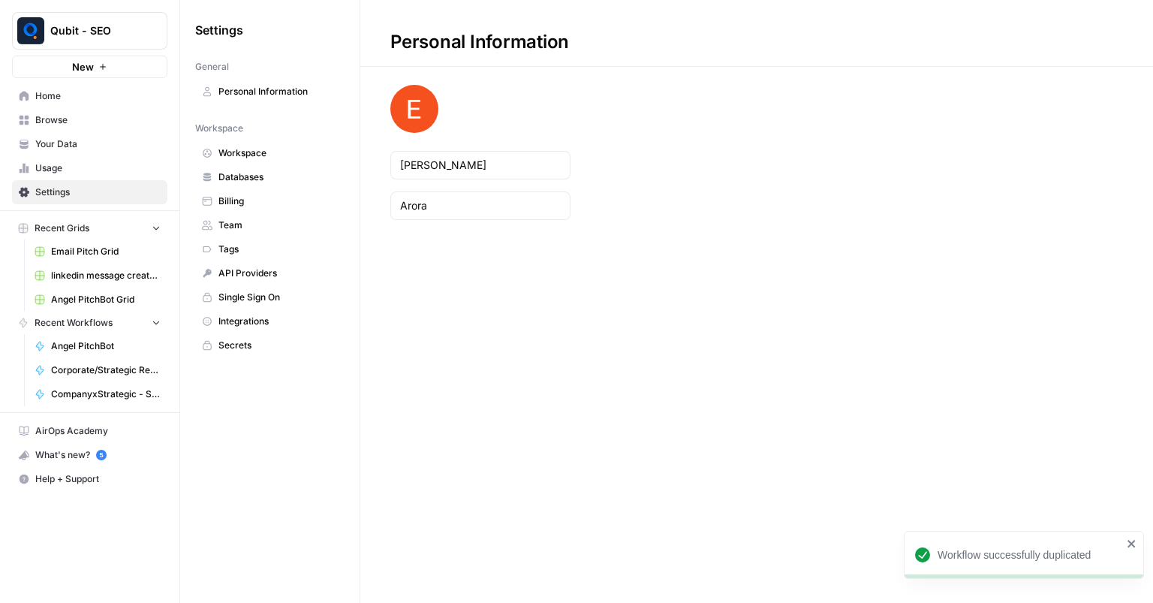
click at [279, 226] on span "Team" at bounding box center [278, 226] width 119 height 14
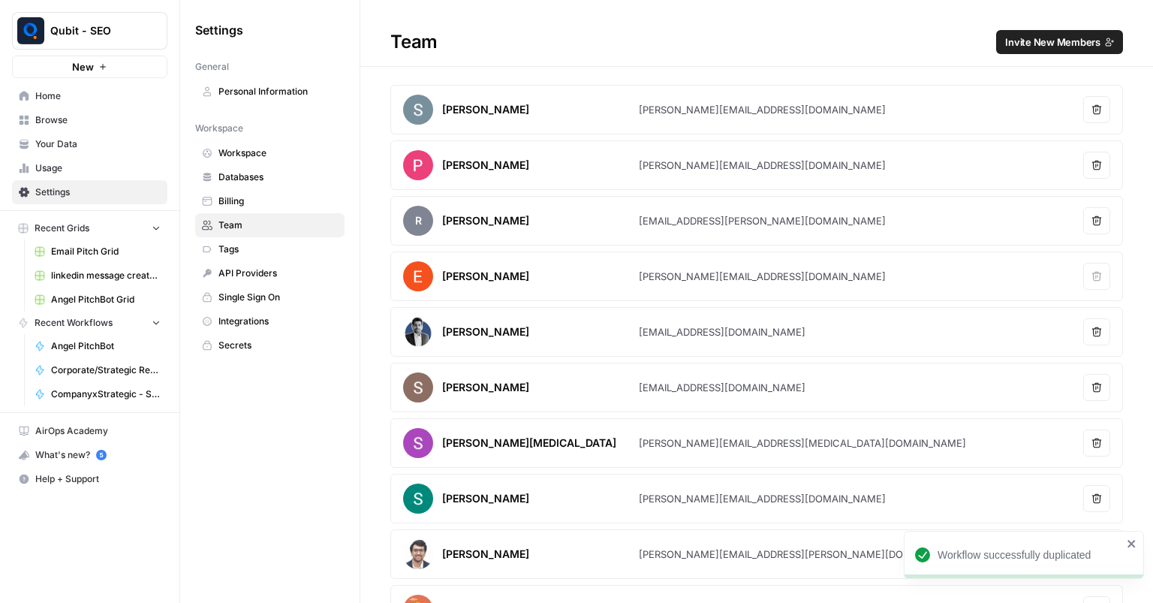
click at [1038, 32] on button "Invite New Members" at bounding box center [1059, 42] width 127 height 24
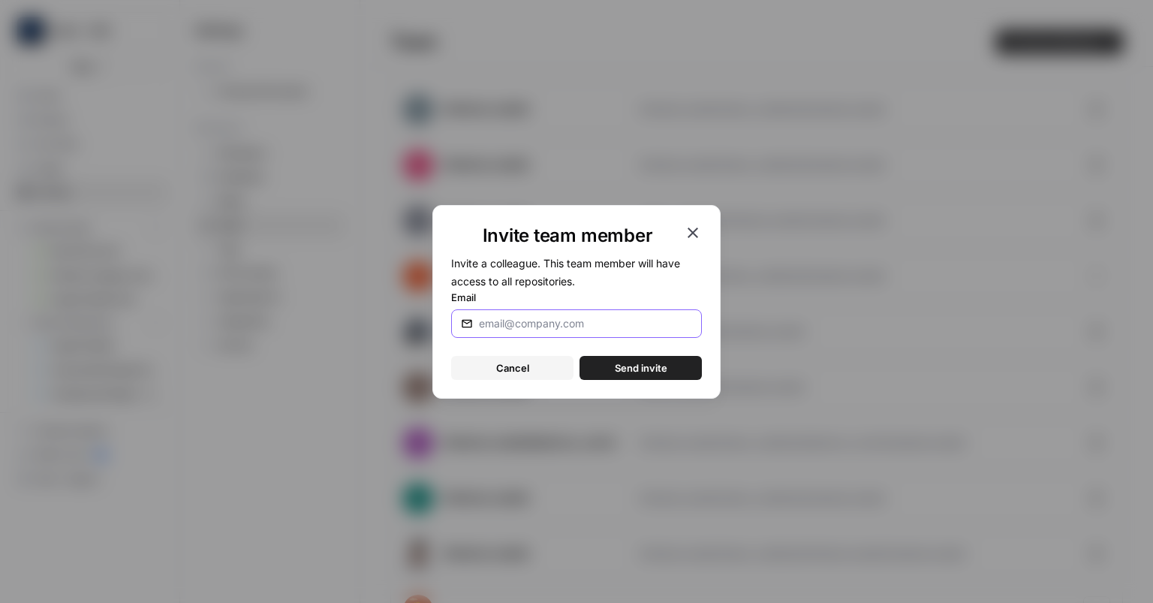
click at [571, 321] on input "Email" at bounding box center [585, 323] width 213 height 15
type input "[EMAIL_ADDRESS][DOMAIN_NAME]"
click at [684, 357] on button "Send invite" at bounding box center [641, 368] width 122 height 24
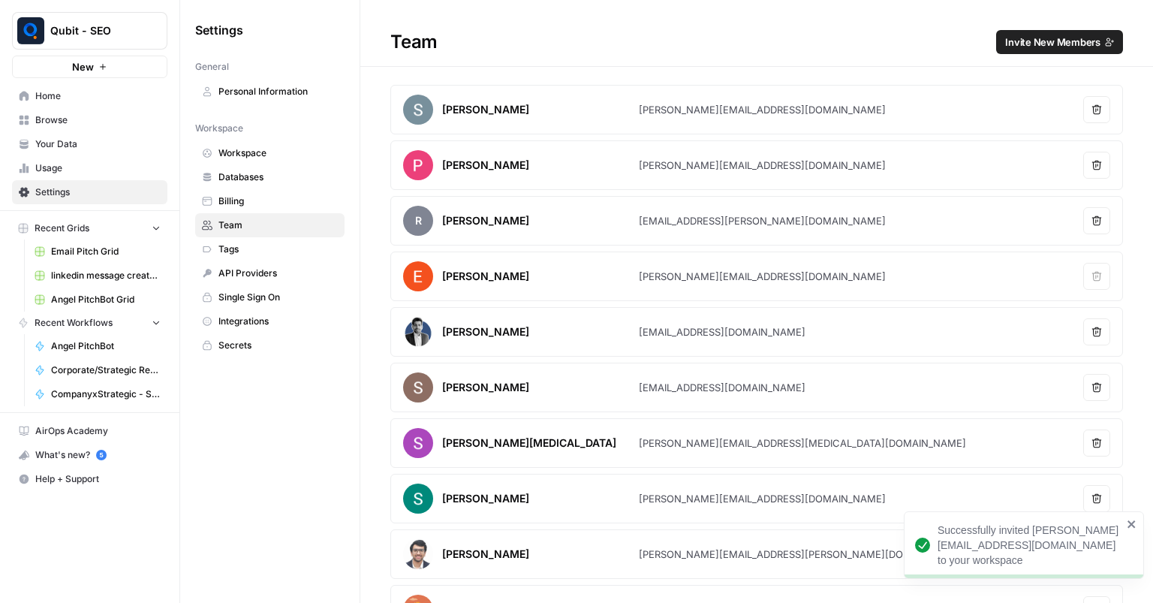
scroll to position [149, 0]
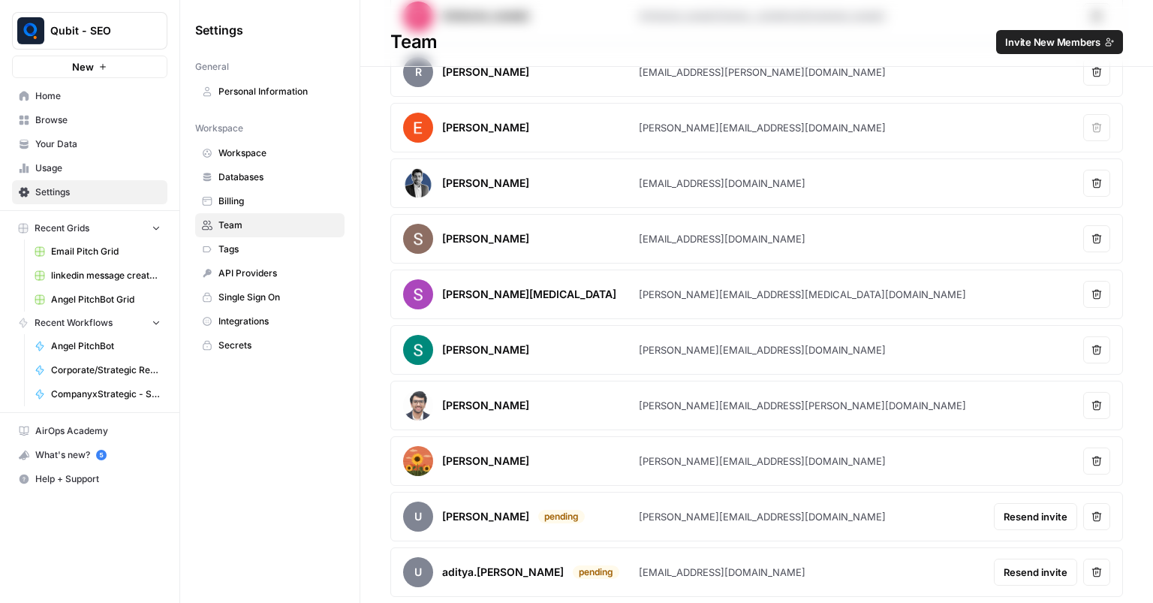
drag, startPoint x: 440, startPoint y: 570, endPoint x: 637, endPoint y: 582, distance: 197.8
click at [637, 582] on article "u aditya.[PERSON_NAME] pending [EMAIL_ADDRESS][DOMAIN_NAME] Resend invite Remov…" at bounding box center [756, 572] width 733 height 50
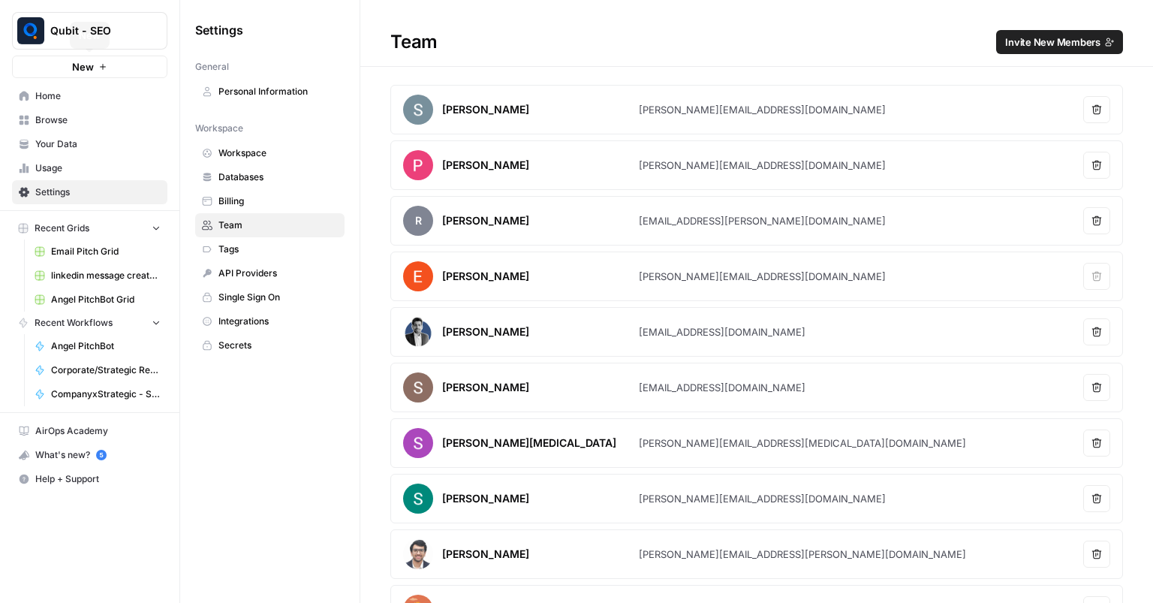
click at [99, 88] on link "Home" at bounding box center [89, 96] width 155 height 24
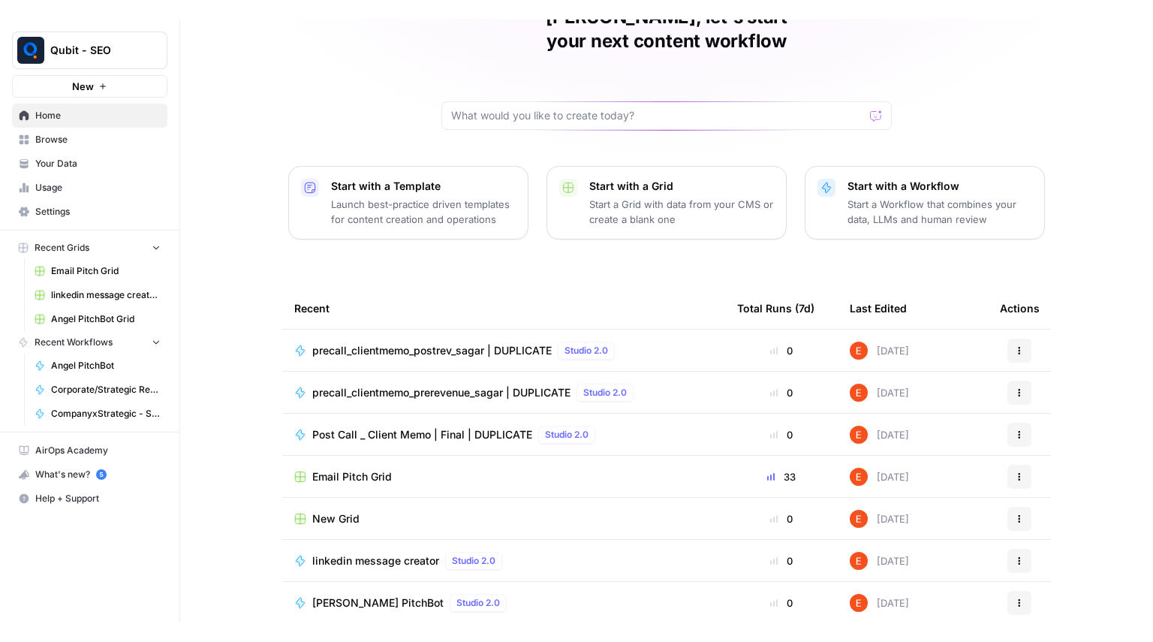
scroll to position [49, 0]
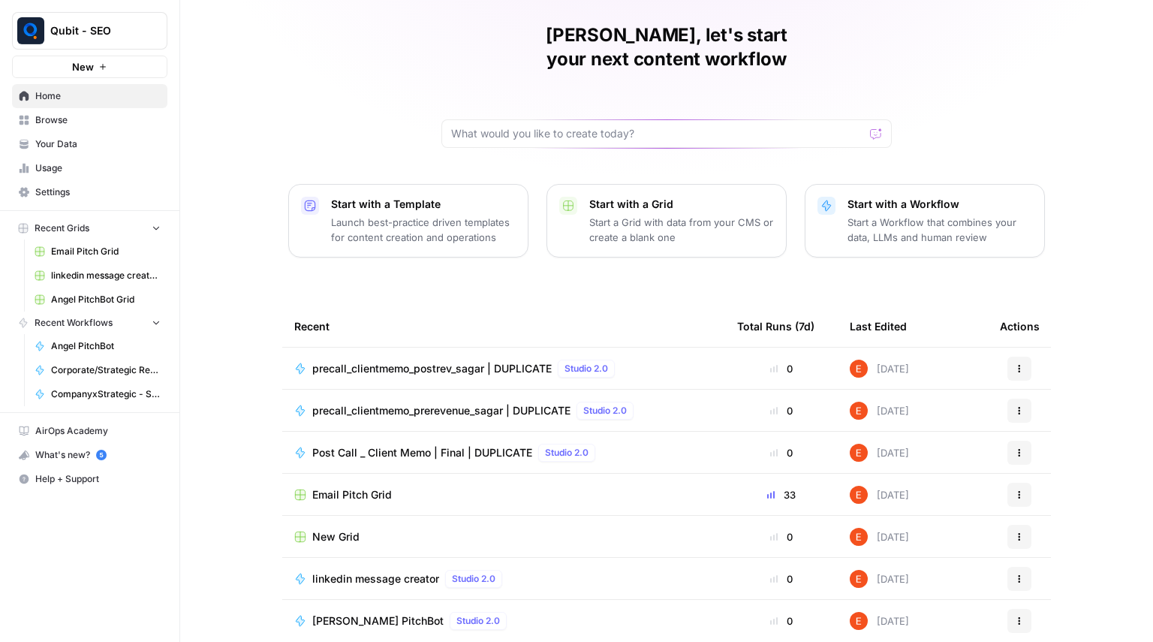
click at [43, 122] on span "Browse" at bounding box center [97, 120] width 125 height 14
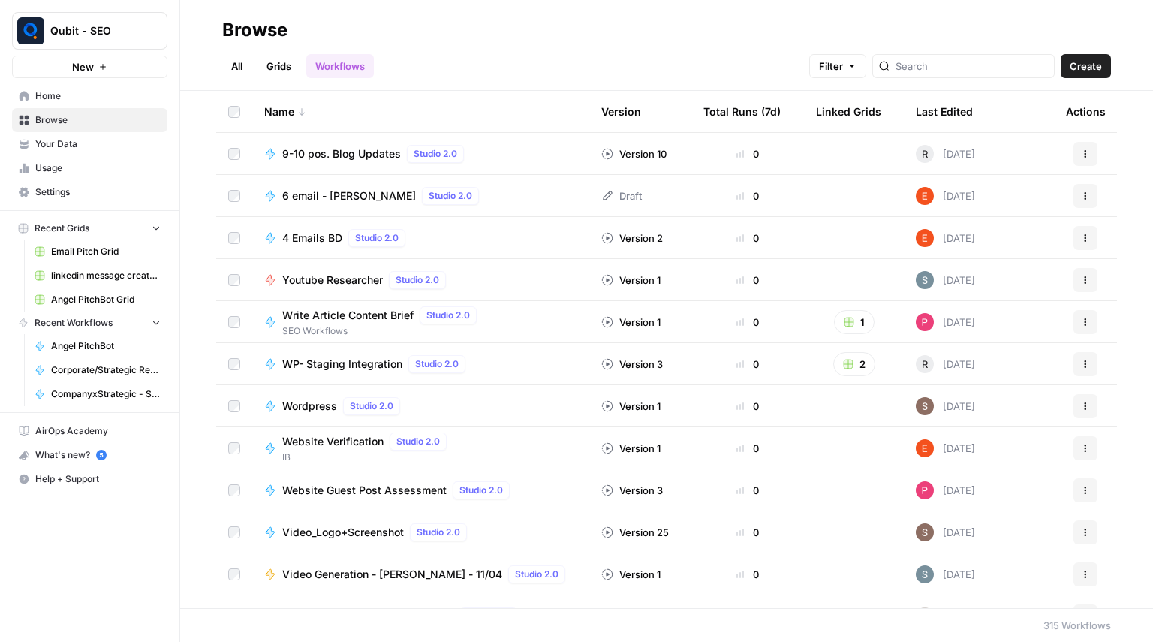
click at [951, 74] on div at bounding box center [963, 66] width 182 height 24
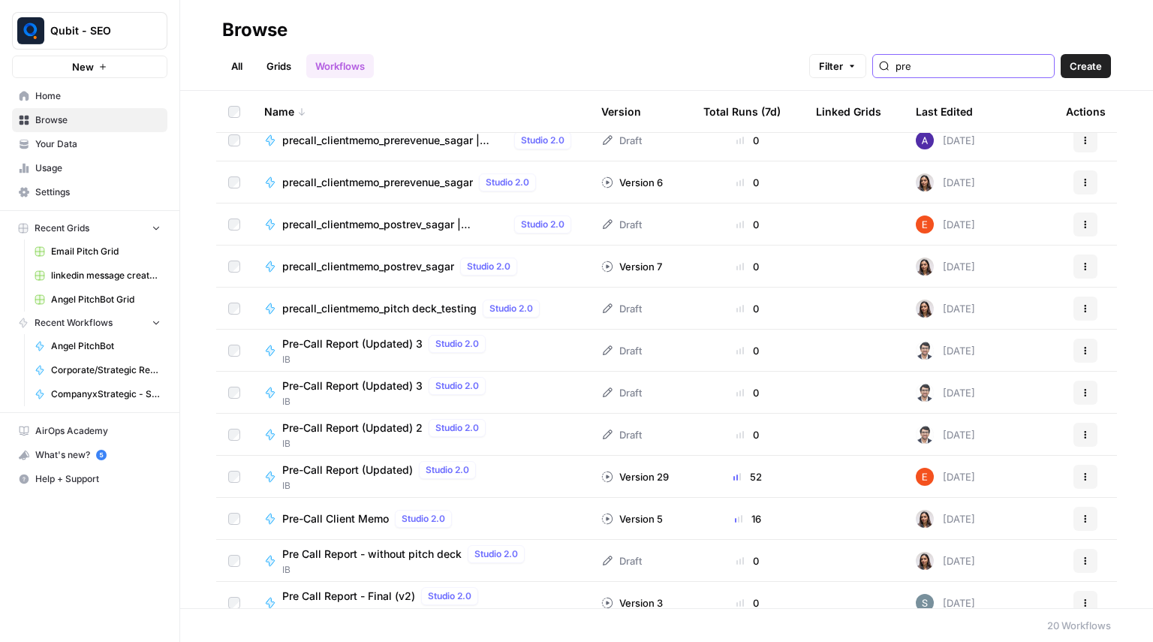
scroll to position [144, 0]
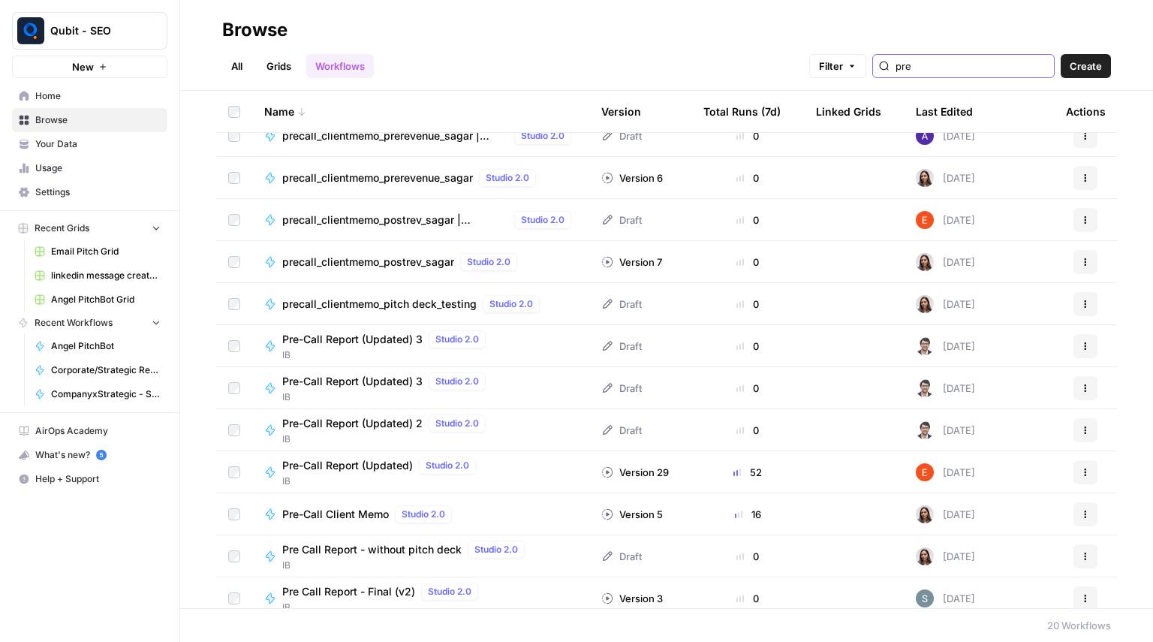
type input "pre"
click at [366, 511] on span "Pre-Call Client Memo" at bounding box center [335, 514] width 107 height 15
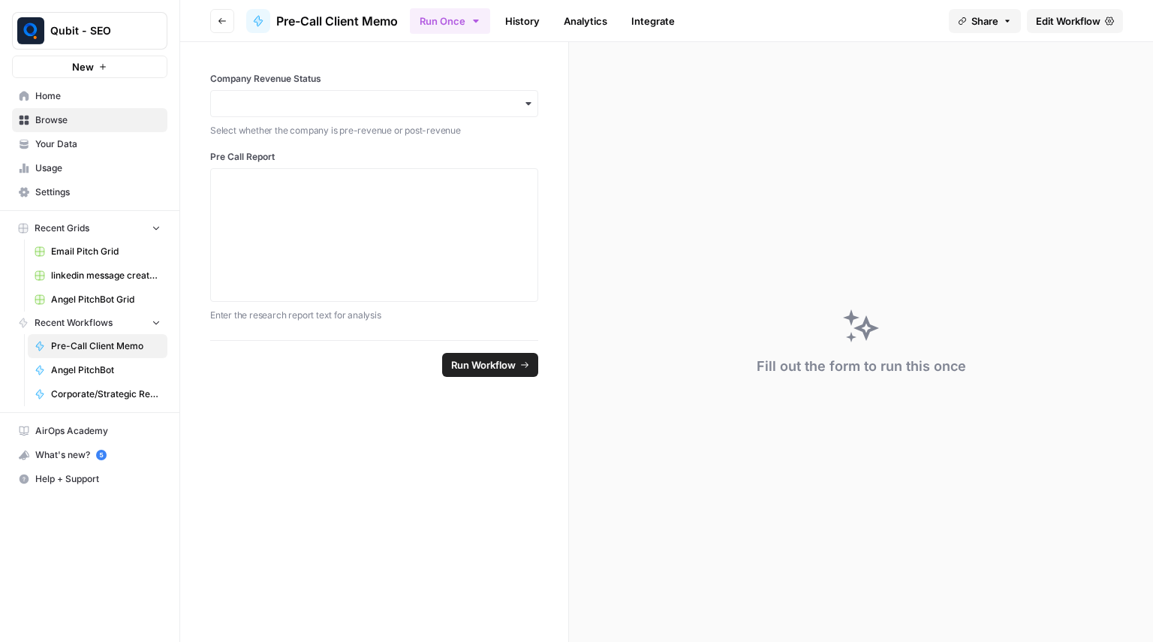
click at [1083, 18] on span "Edit Workflow" at bounding box center [1068, 21] width 65 height 15
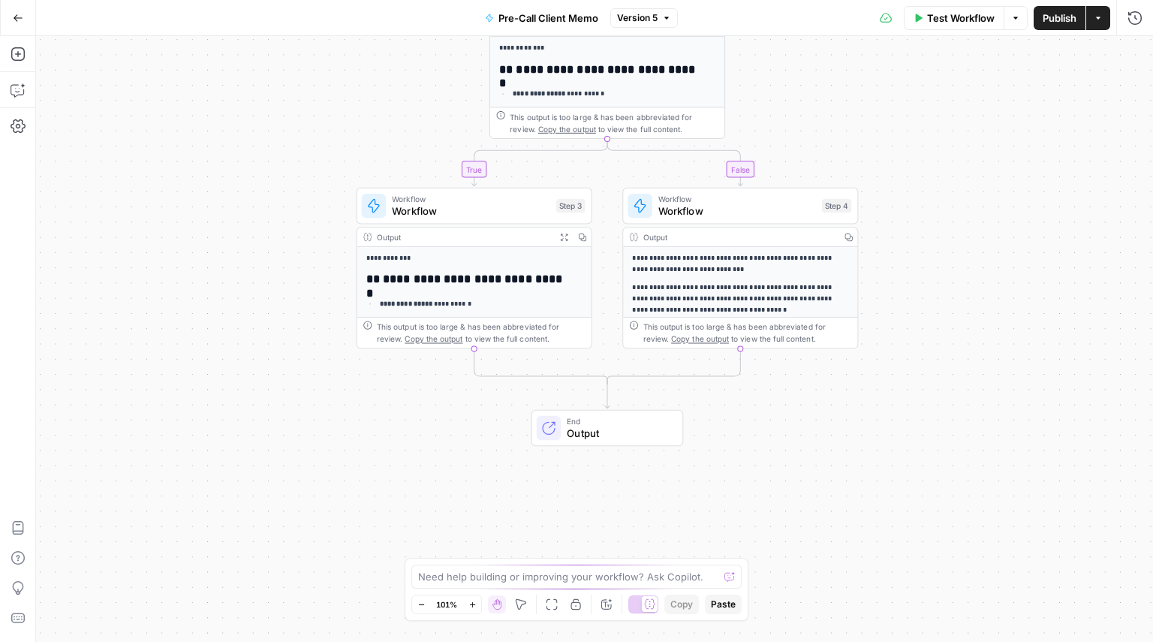
drag, startPoint x: 913, startPoint y: 363, endPoint x: 926, endPoint y: 190, distance: 173.9
click at [926, 190] on div "**********" at bounding box center [594, 339] width 1117 height 606
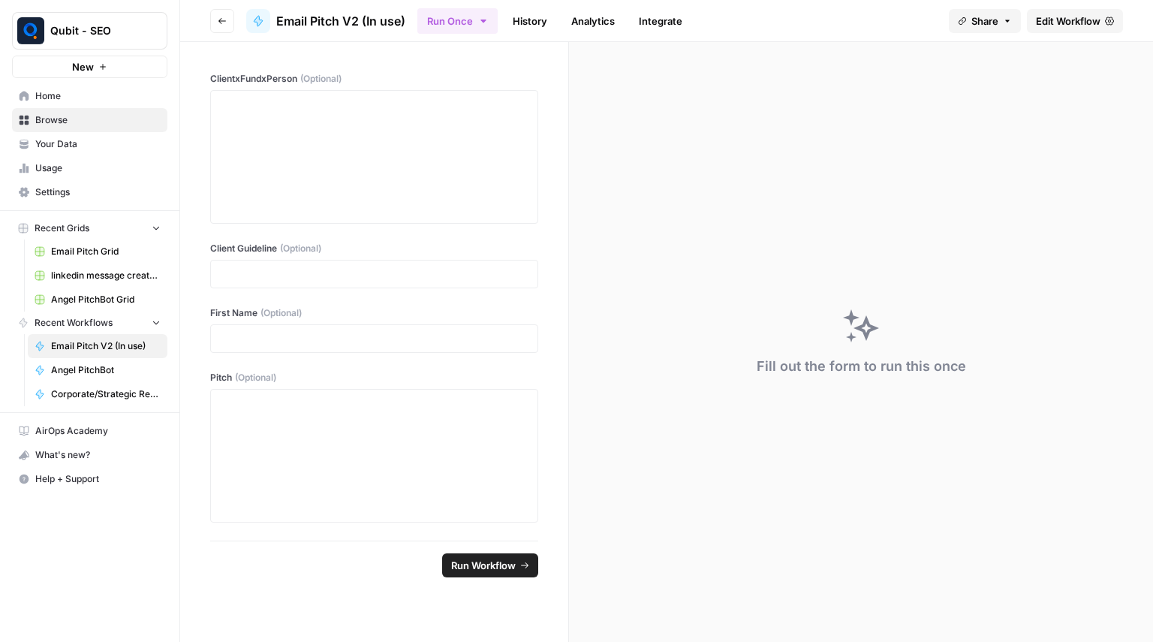
click at [219, 23] on icon "button" at bounding box center [222, 21] width 9 height 9
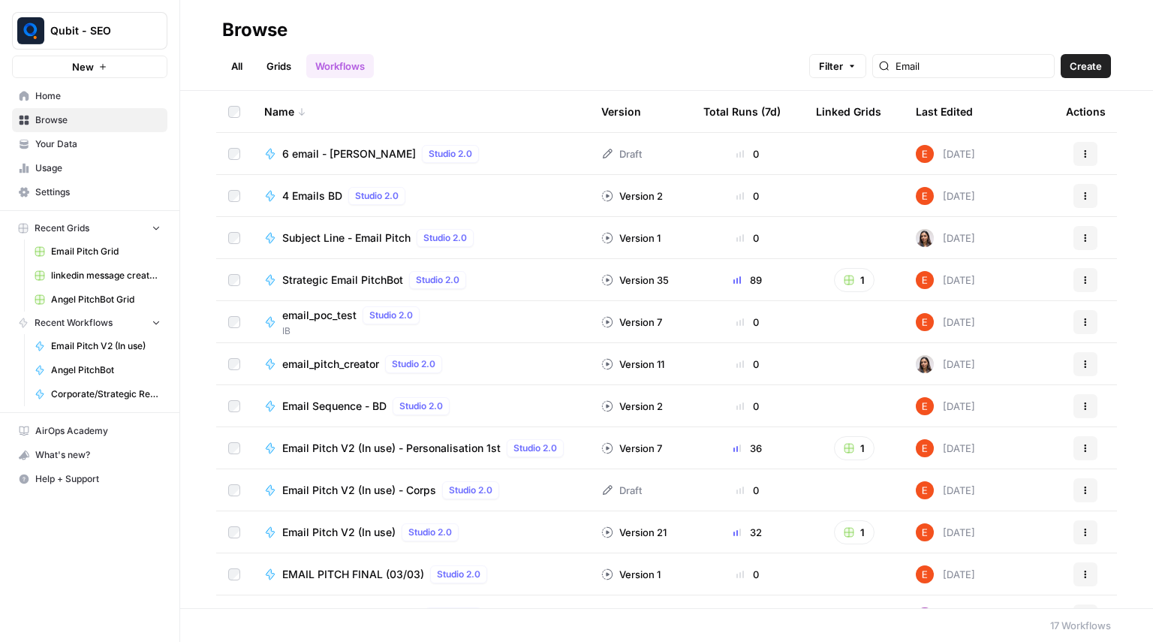
click at [298, 74] on link "Grids" at bounding box center [279, 66] width 43 height 24
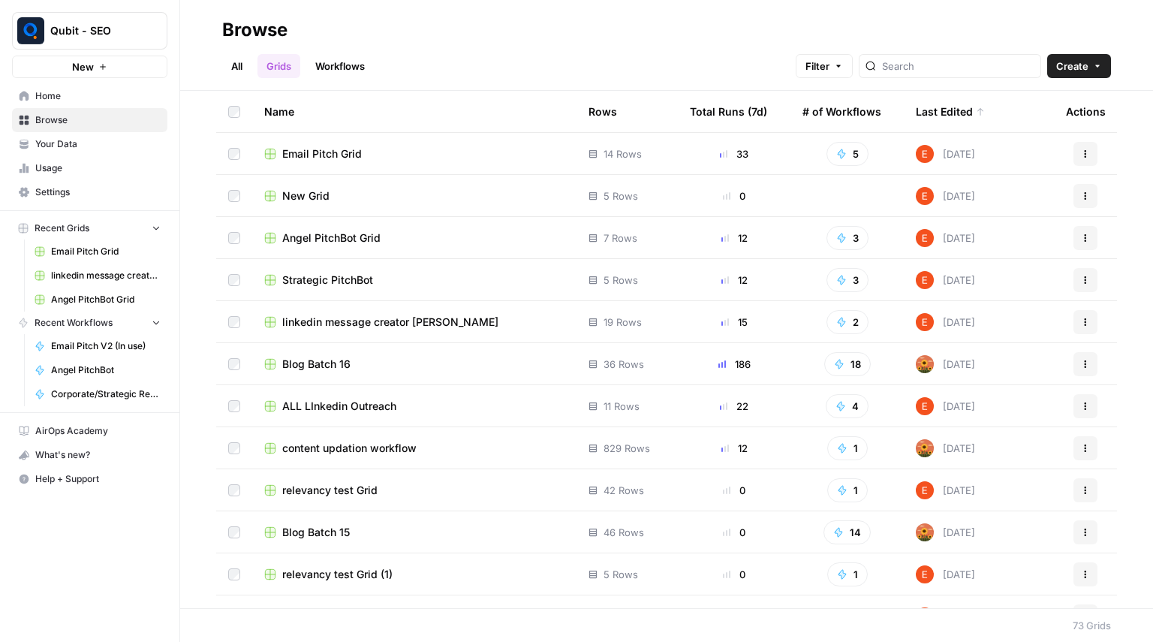
click at [128, 249] on span "Email Pitch Grid" at bounding box center [106, 252] width 110 height 14
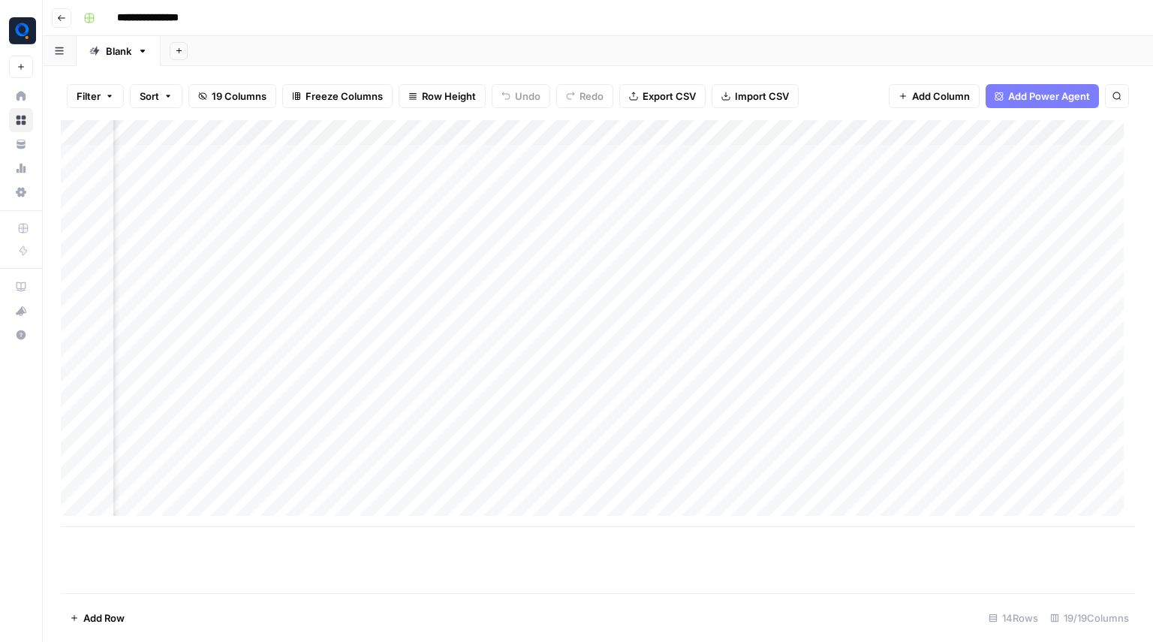
scroll to position [0, 1168]
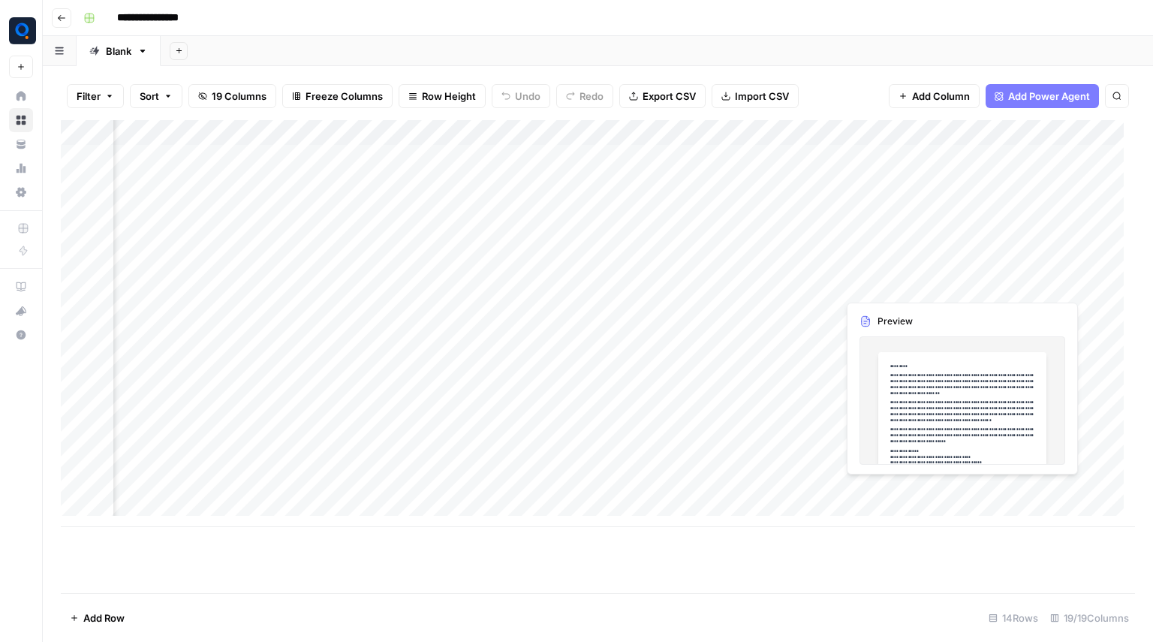
click at [901, 291] on div "Add Column" at bounding box center [598, 323] width 1074 height 407
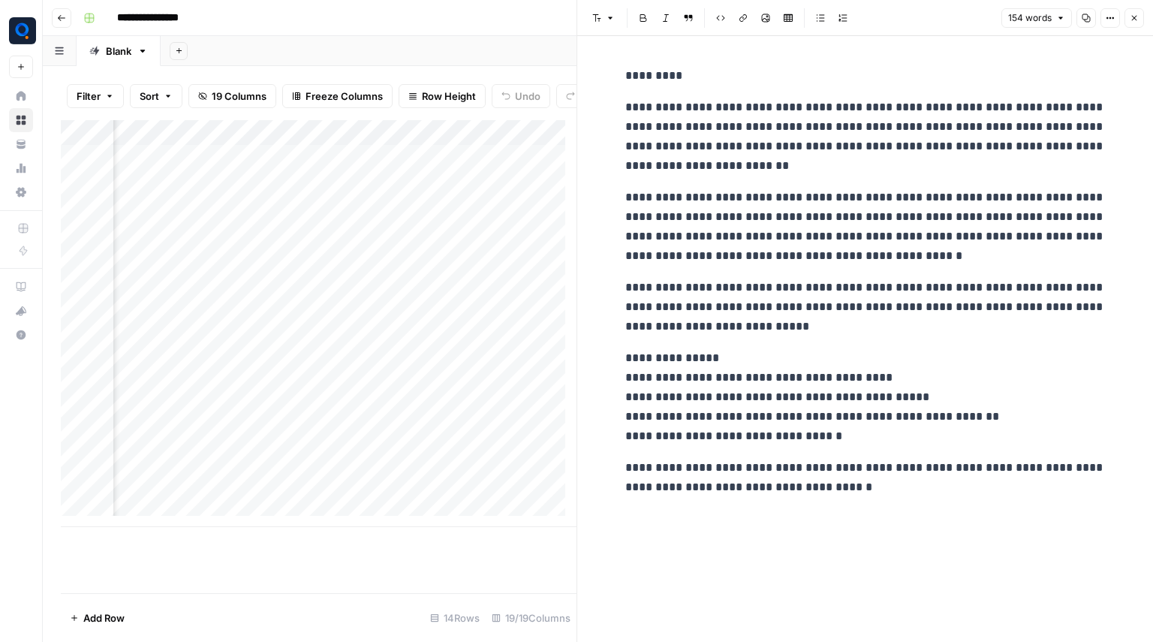
click at [1124, 20] on div "154 words Copy Options Close" at bounding box center [1073, 18] width 143 height 20
click at [1131, 20] on icon "button" at bounding box center [1134, 18] width 9 height 9
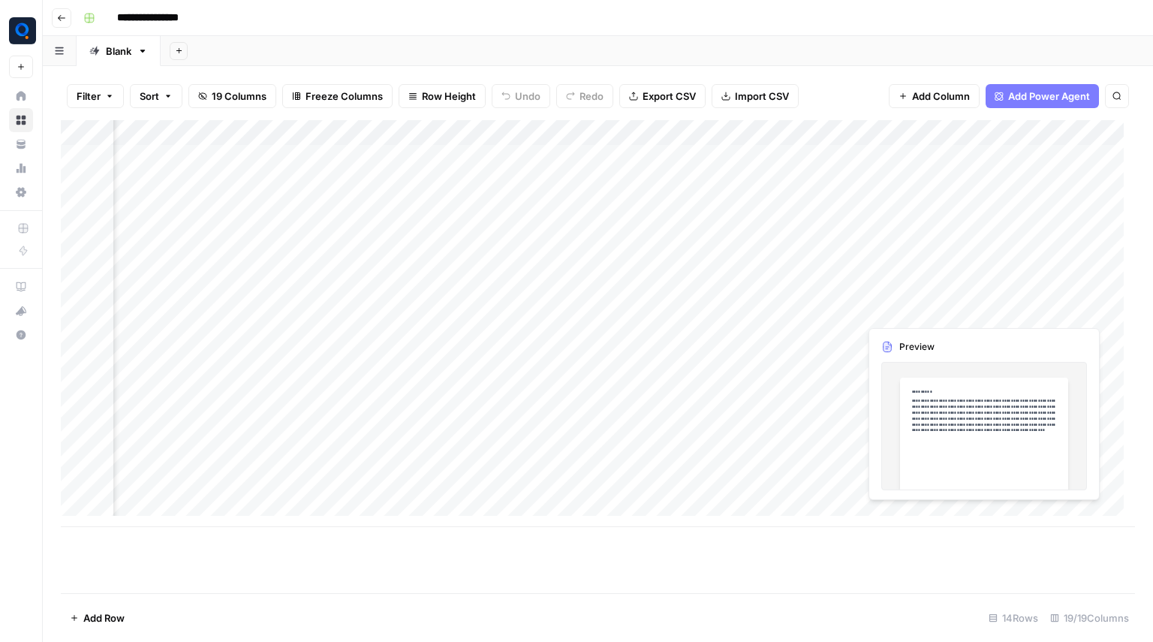
drag, startPoint x: 867, startPoint y: 284, endPoint x: 1010, endPoint y: 309, distance: 144.9
click at [1010, 309] on div "Add Column" at bounding box center [598, 323] width 1074 height 407
